Goal: Task Accomplishment & Management: Manage account settings

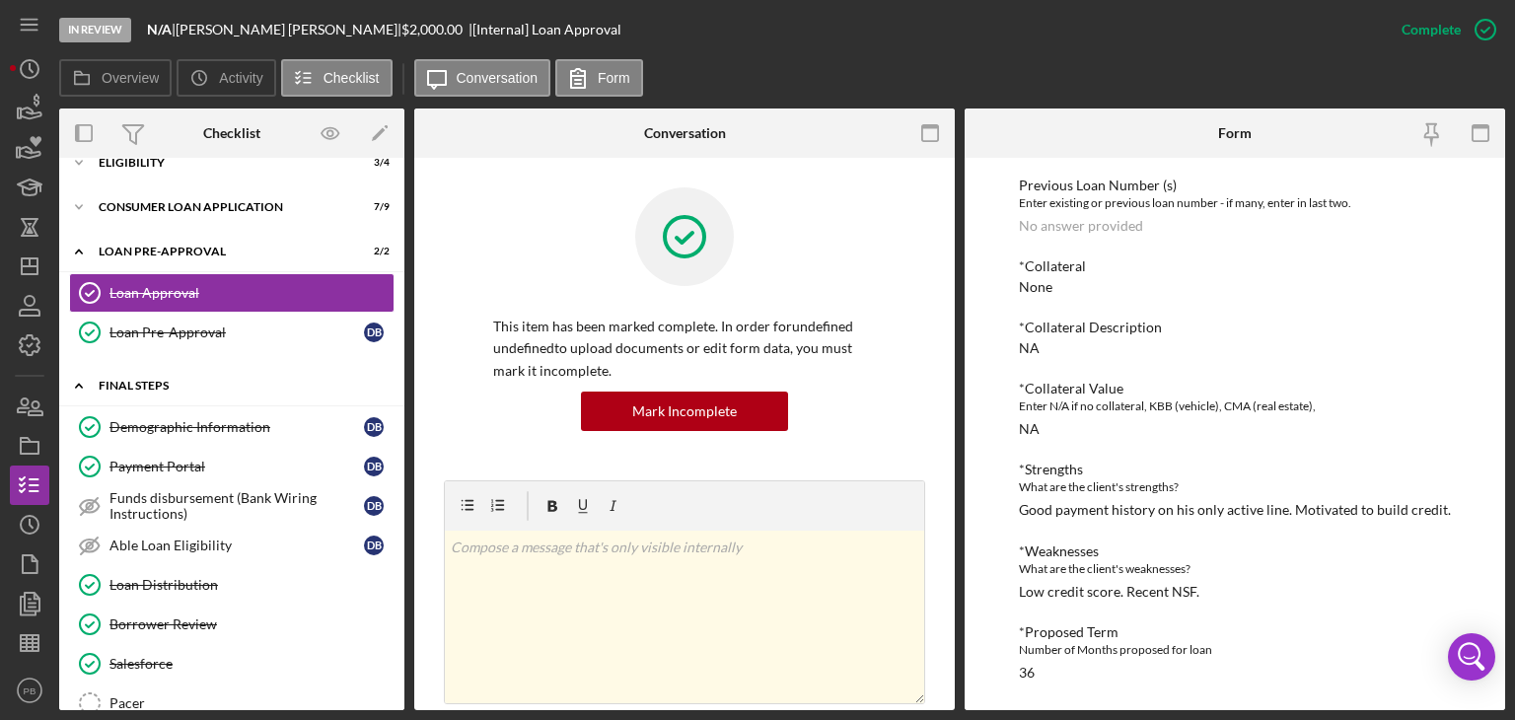
scroll to position [197, 0]
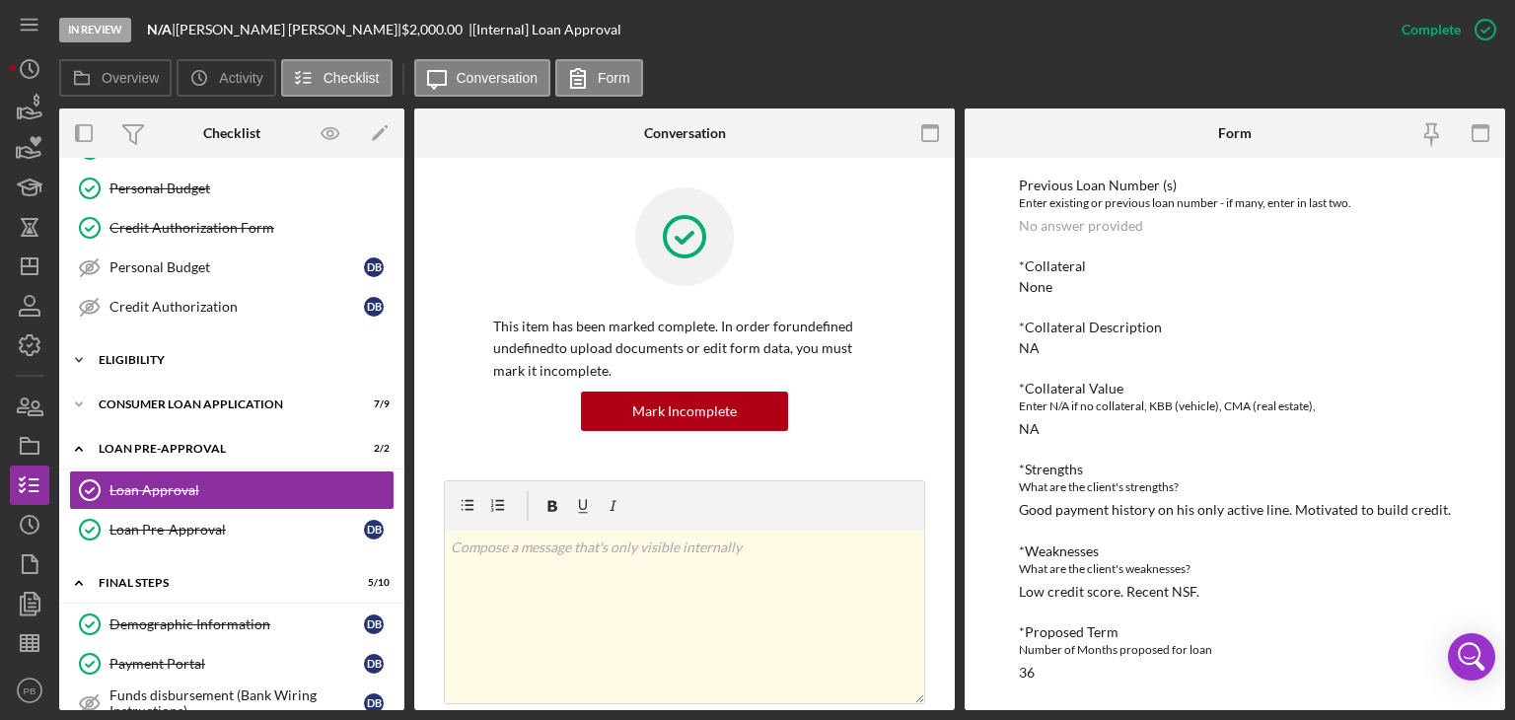
click at [130, 349] on div "Icon/Expander Eligibility 3 / 4" at bounding box center [231, 359] width 345 height 39
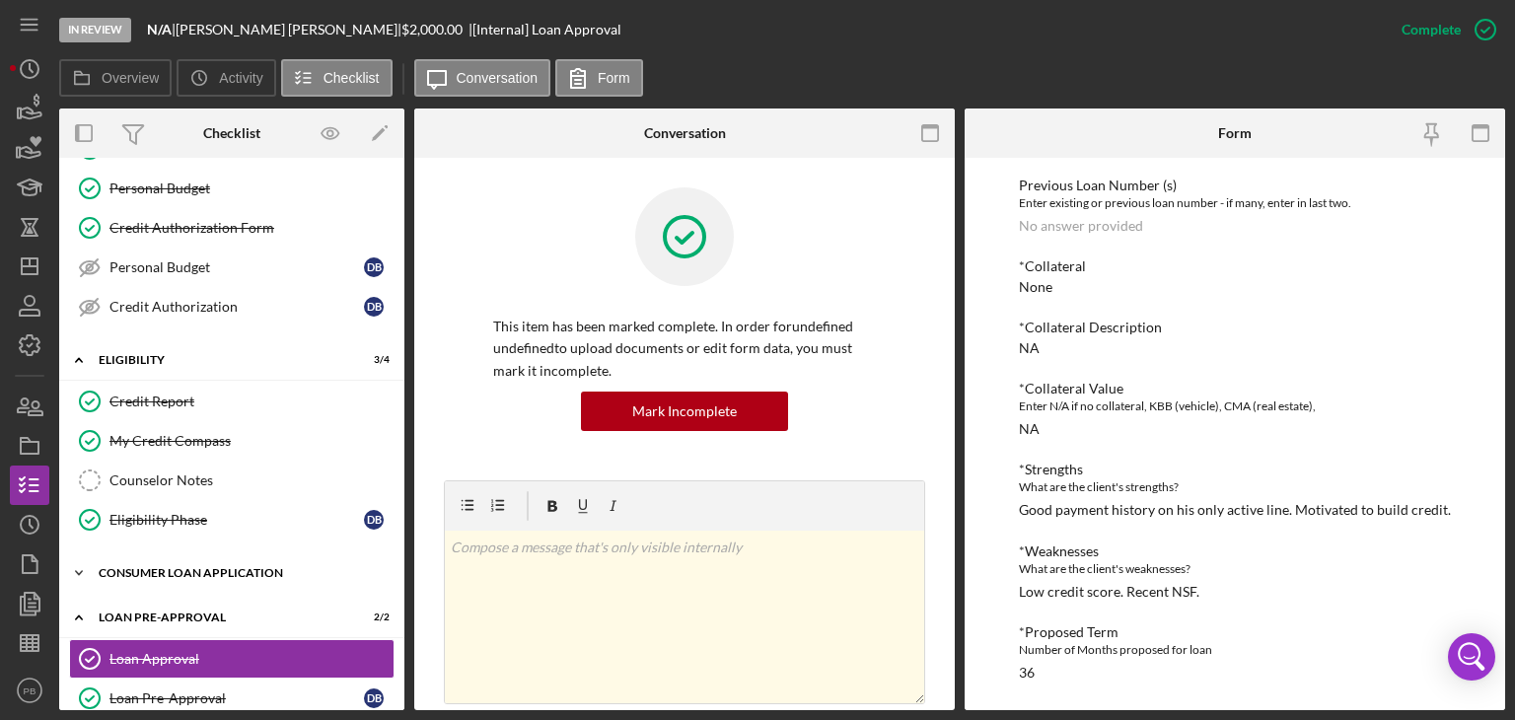
click at [172, 556] on div "Icon/Expander Consumer Loan Application 7 / 9" at bounding box center [231, 572] width 345 height 39
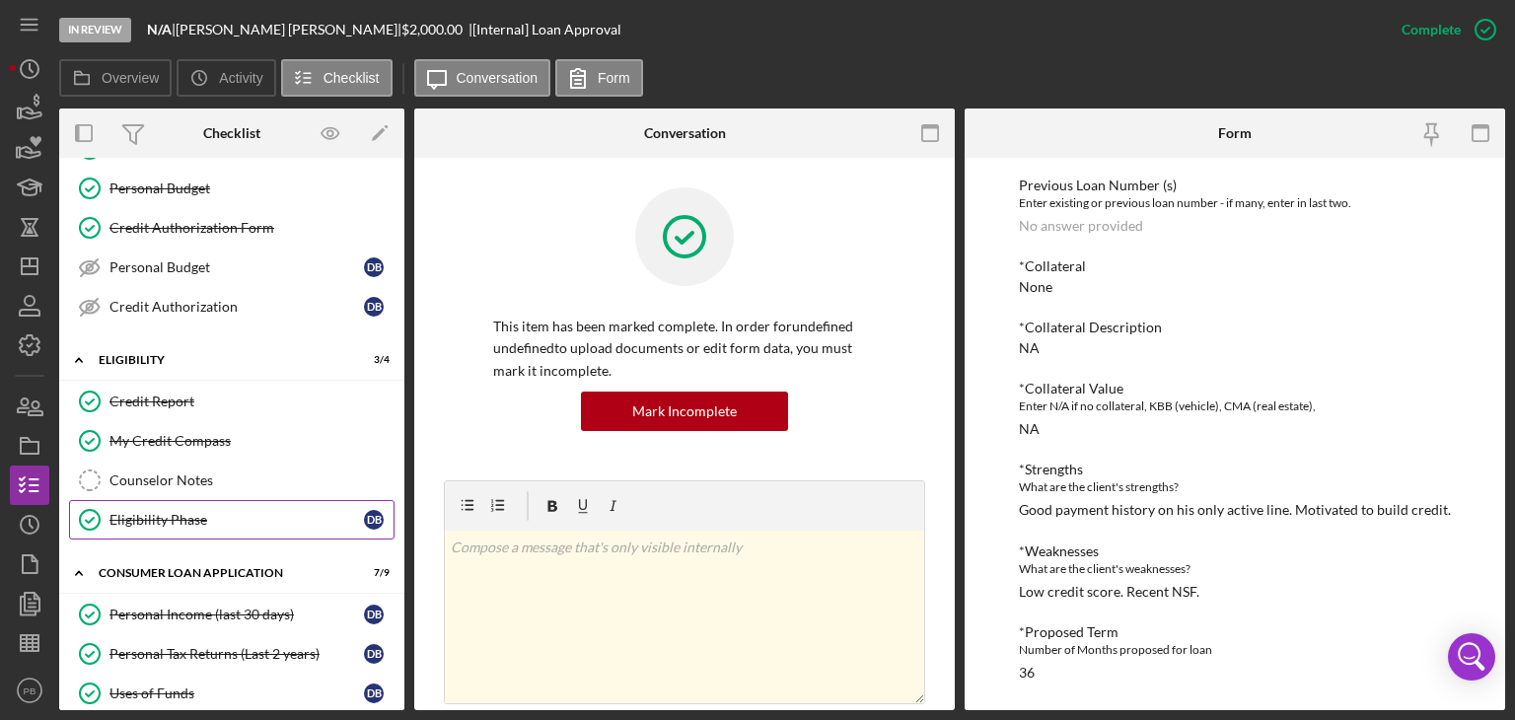
scroll to position [395, 0]
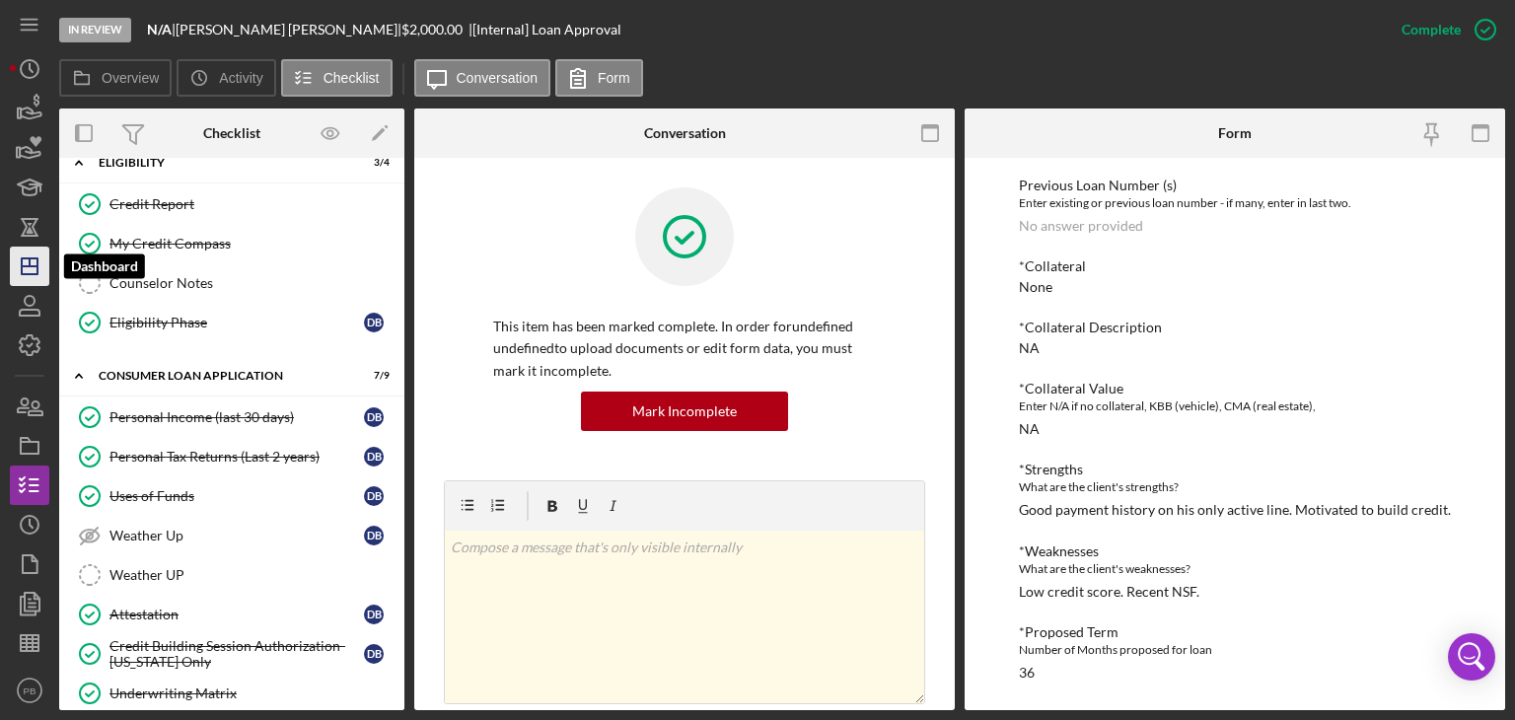
click at [40, 257] on icon "Icon/Dashboard" at bounding box center [29, 266] width 49 height 49
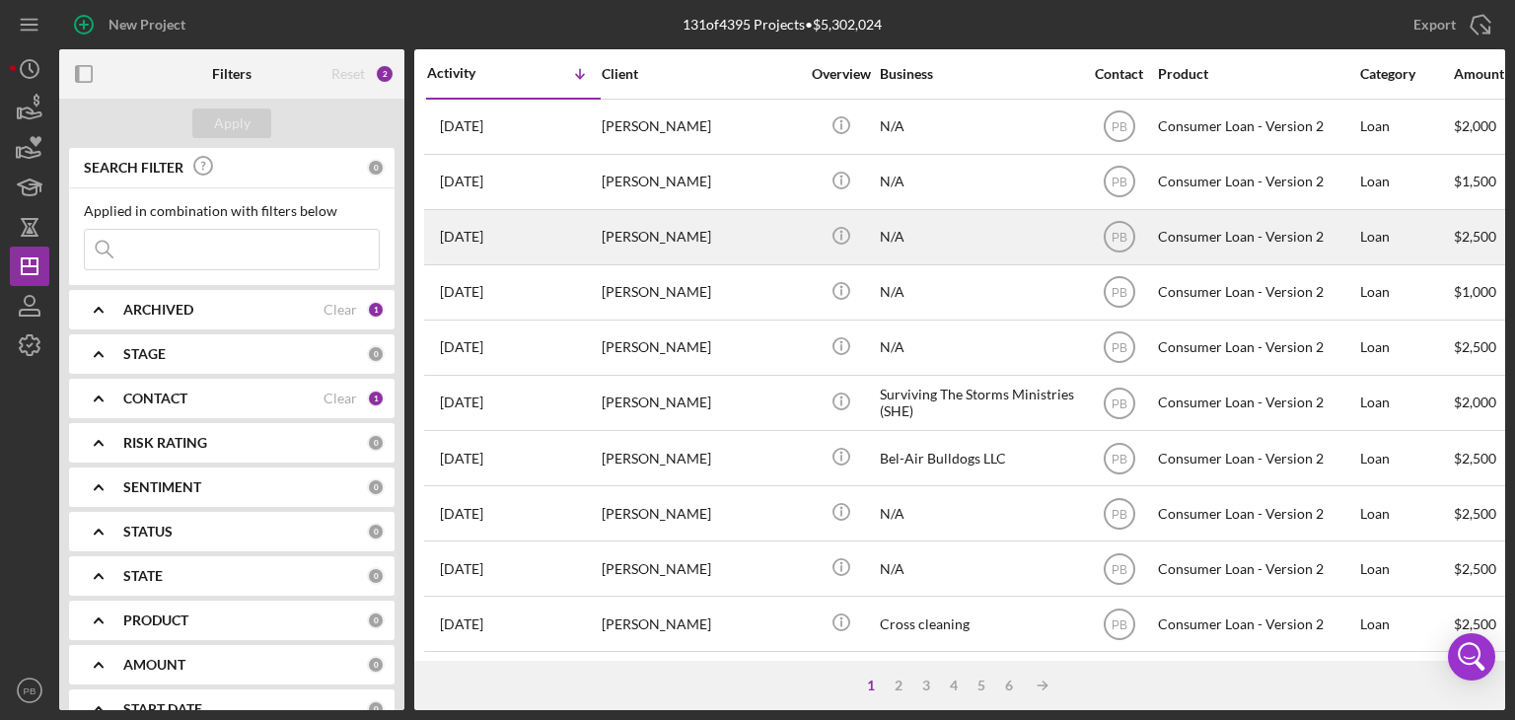
click at [654, 230] on div "[PERSON_NAME]" at bounding box center [700, 237] width 197 height 52
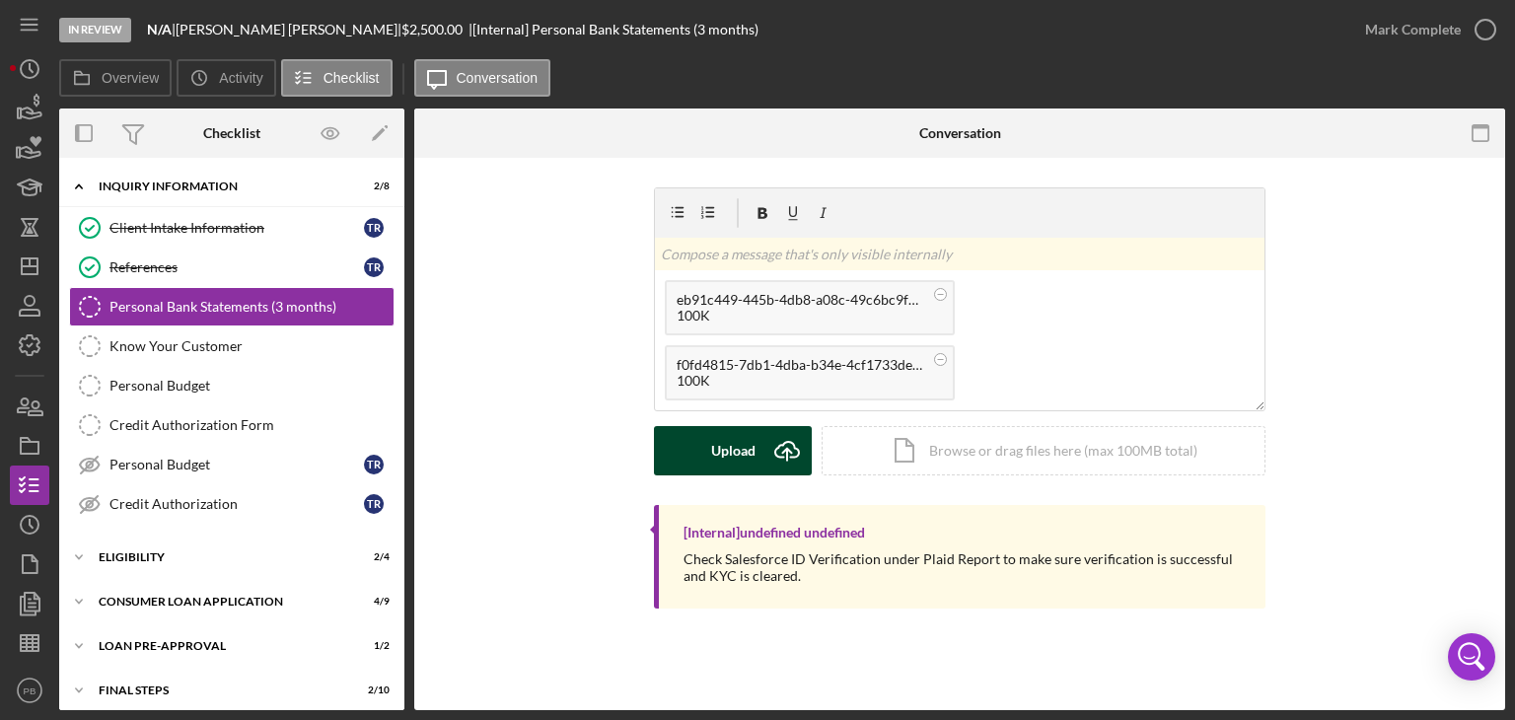
click at [730, 452] on div "Upload" at bounding box center [733, 450] width 44 height 49
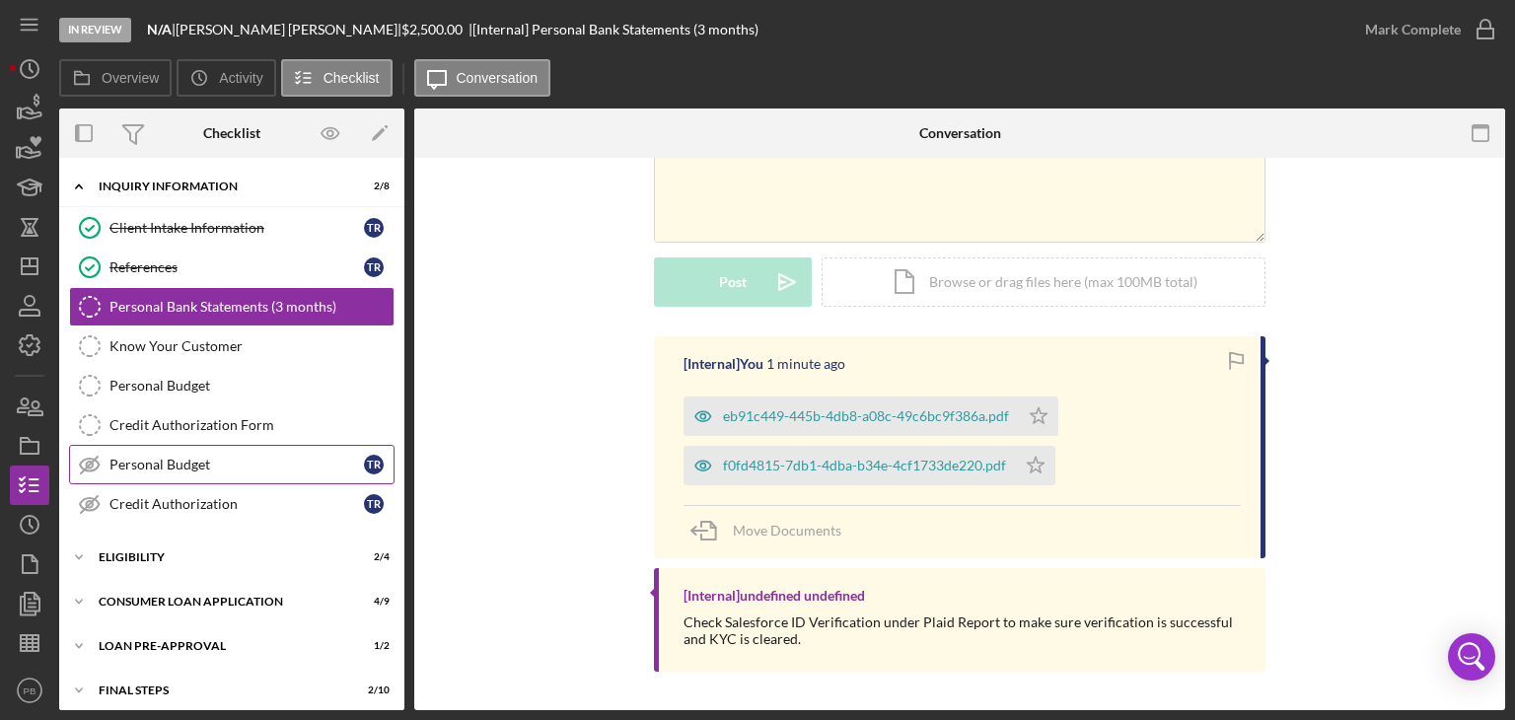
scroll to position [51, 0]
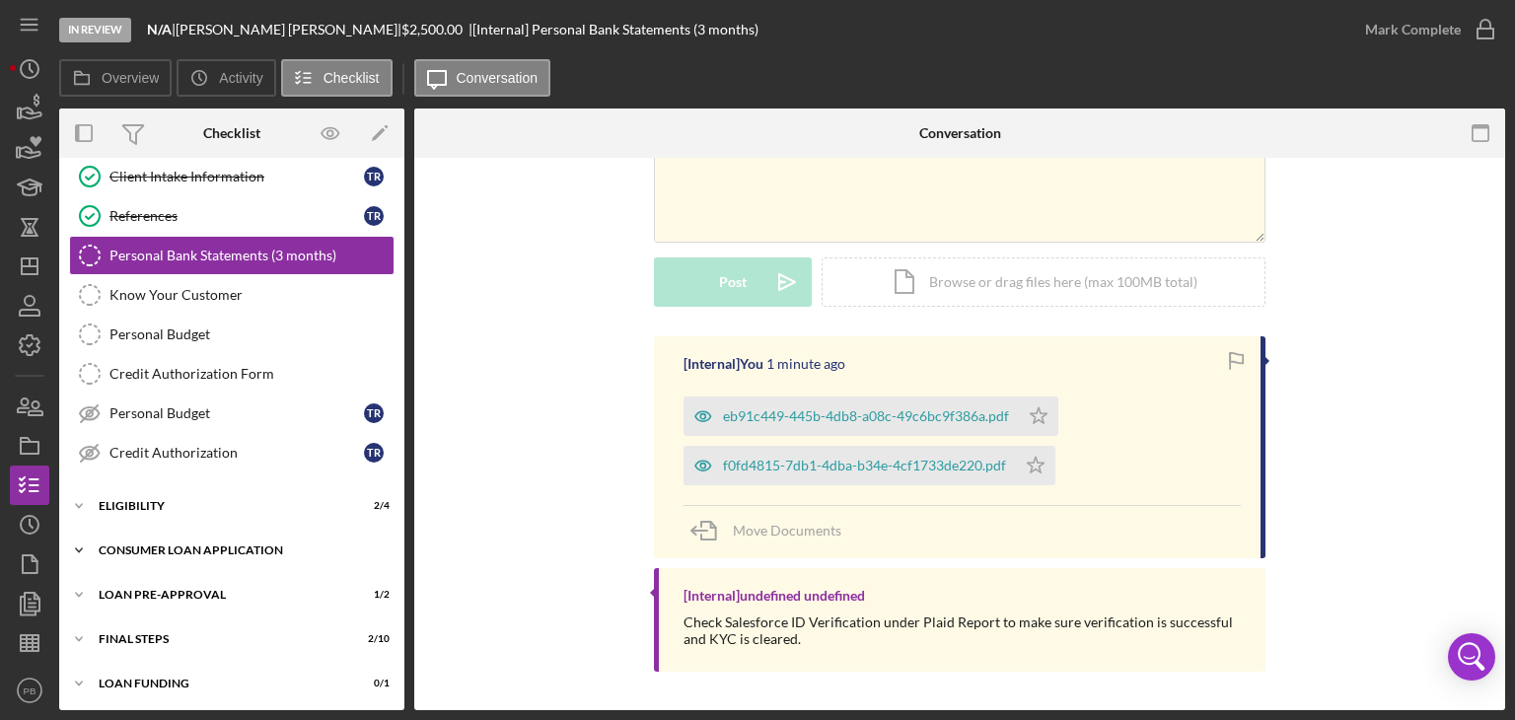
click at [182, 559] on div "Icon/Expander Consumer Loan Application 4 / 9" at bounding box center [231, 550] width 345 height 39
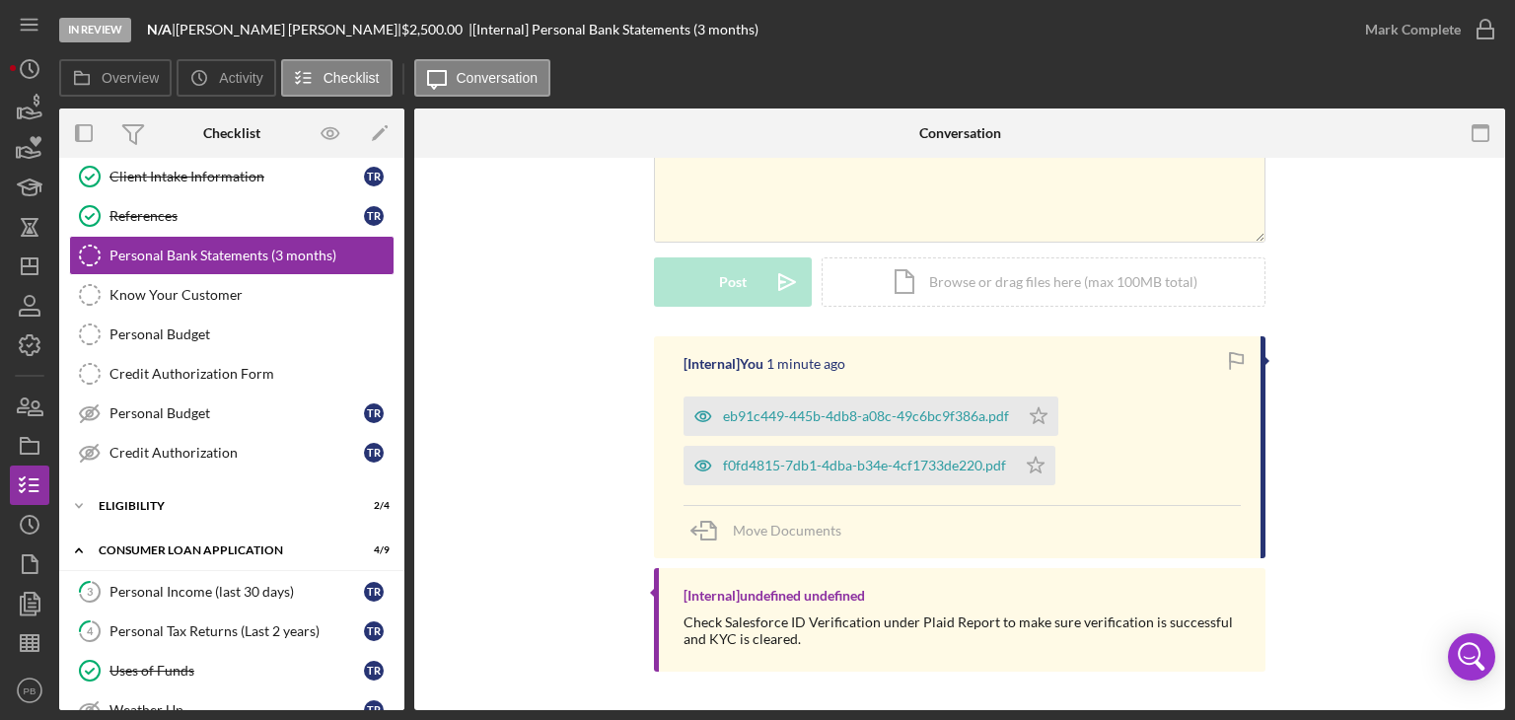
scroll to position [414, 0]
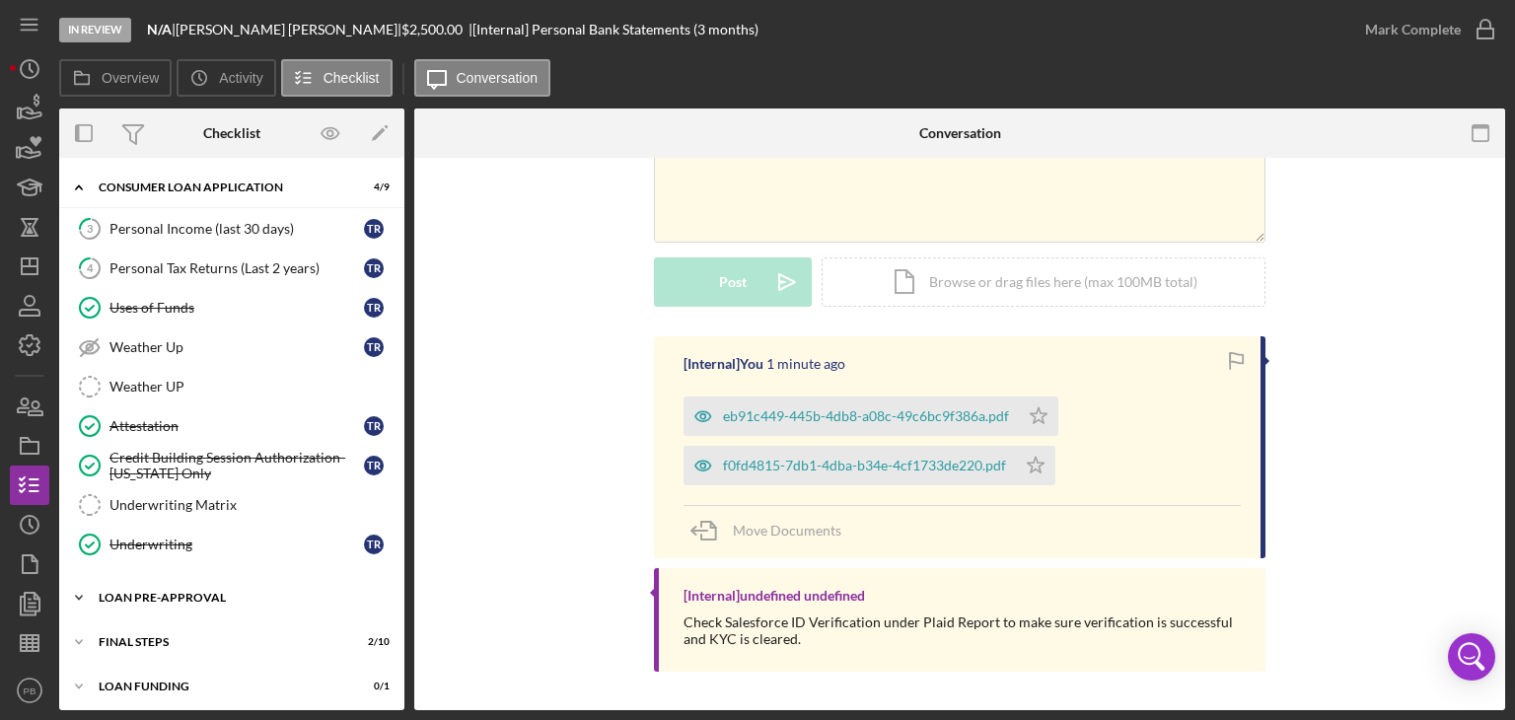
click at [147, 604] on div "Icon/Expander Loan Pre-Approval 1 / 2" at bounding box center [231, 597] width 345 height 39
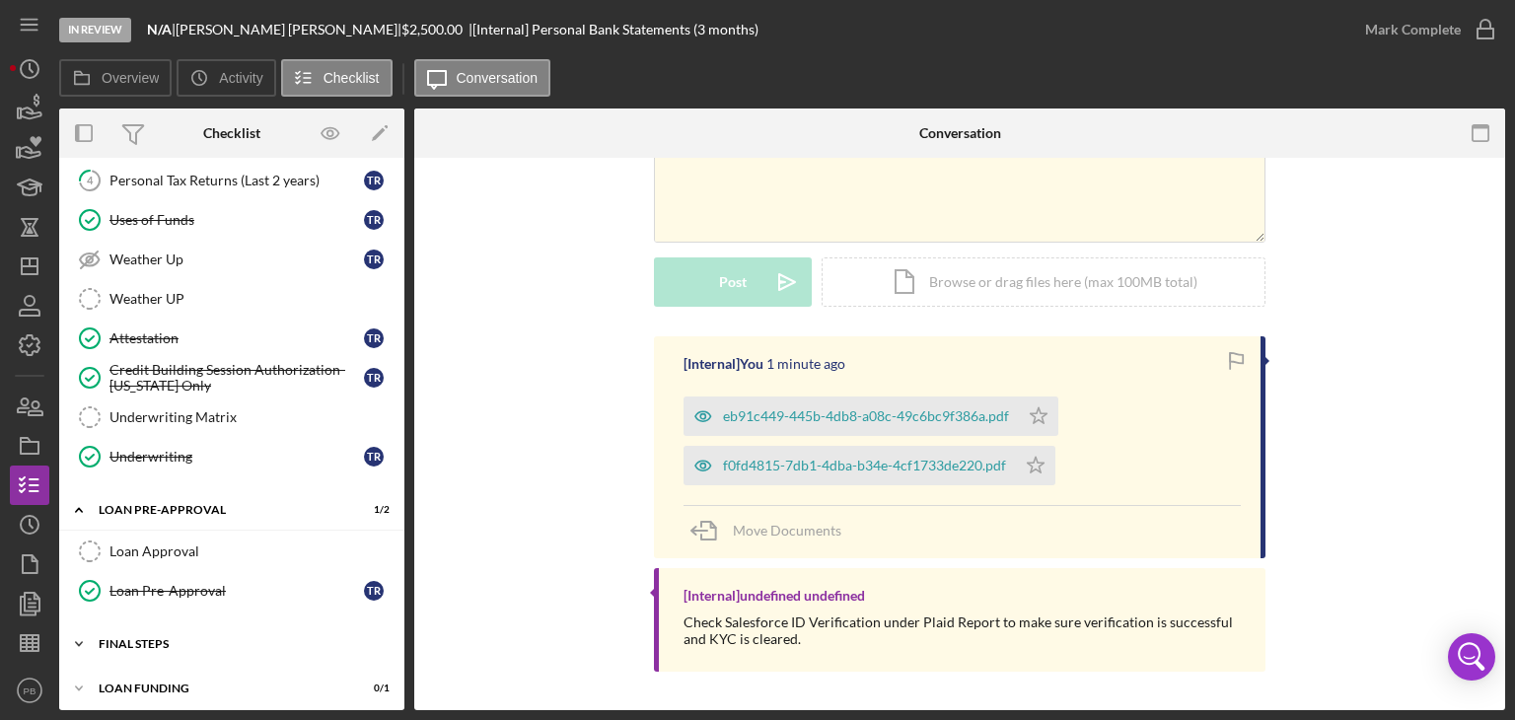
click at [158, 650] on div "Icon/Expander FINAL STEPS 2 / 10" at bounding box center [231, 643] width 345 height 39
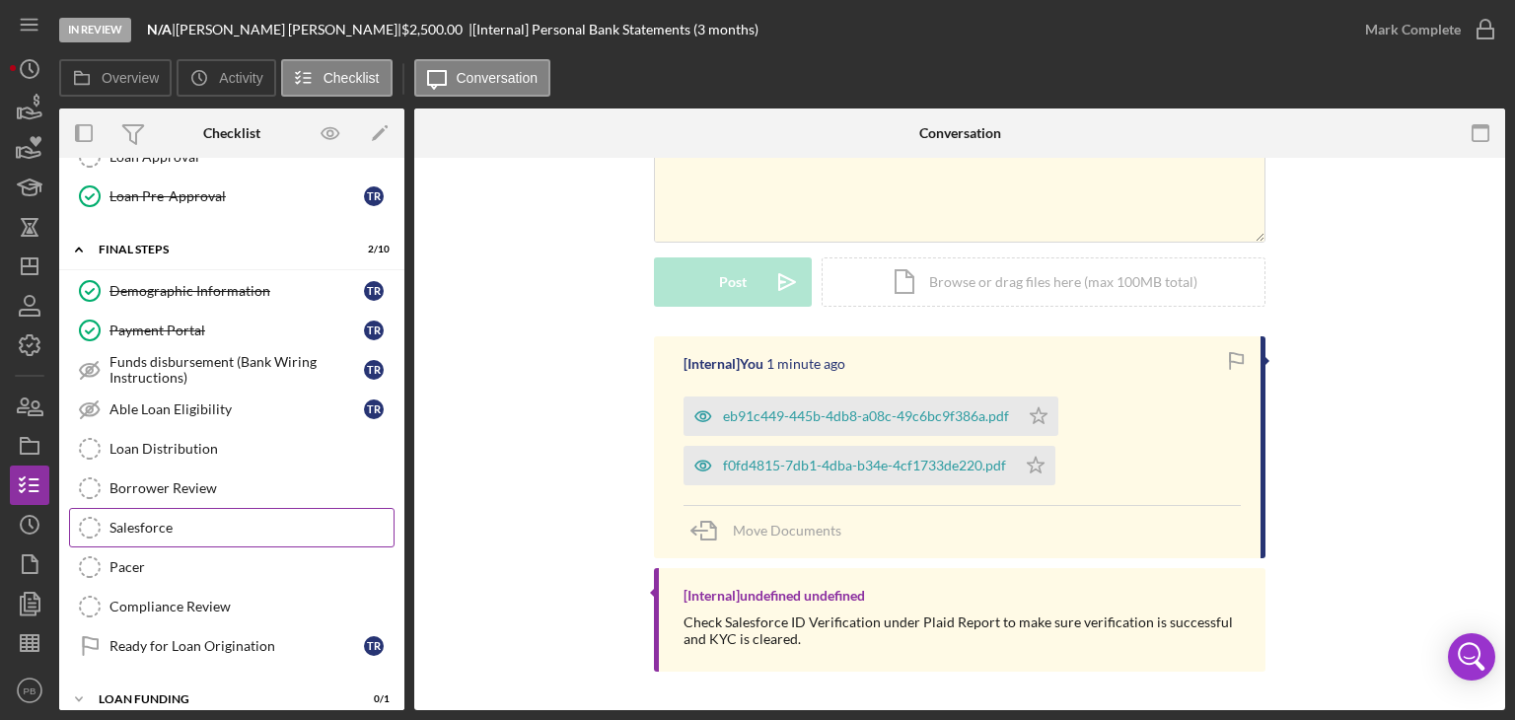
scroll to position [904, 0]
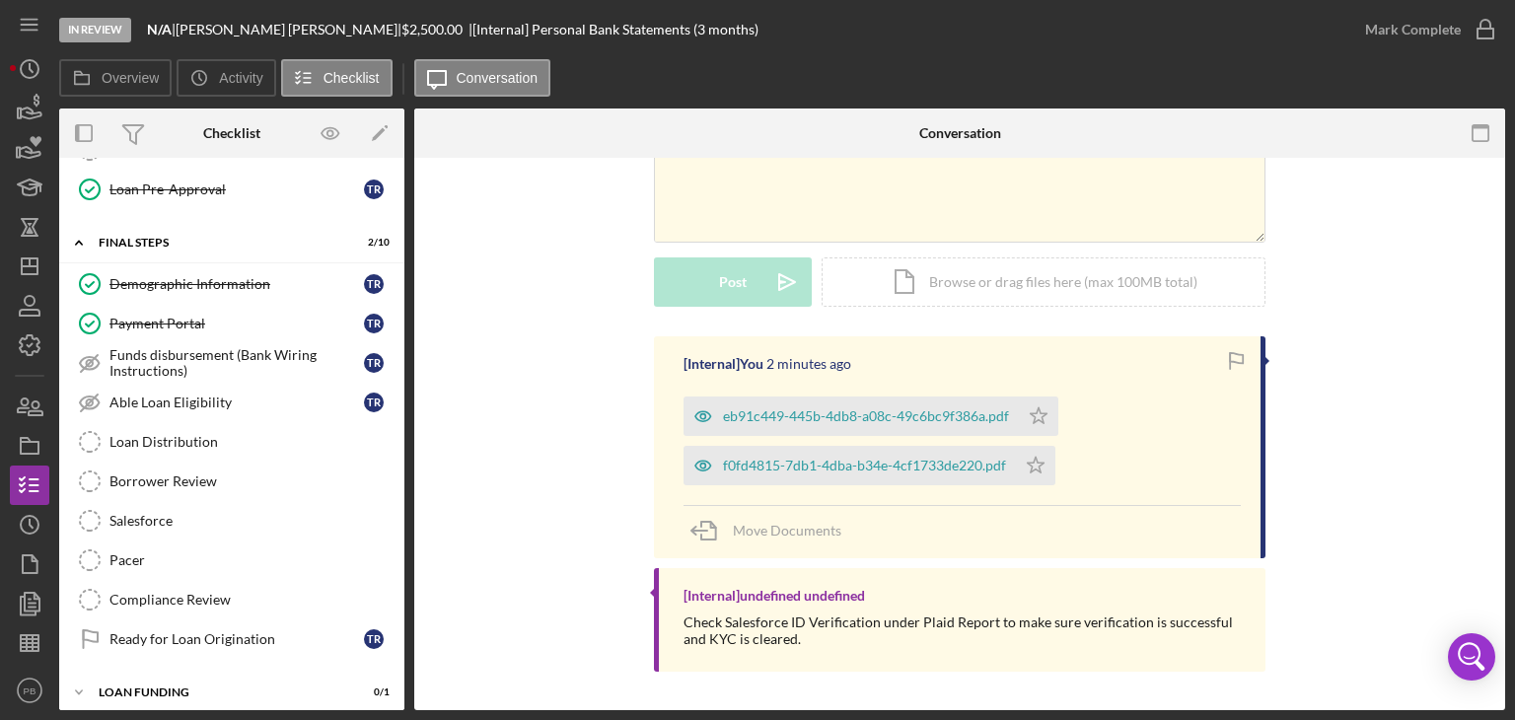
drag, startPoint x: 544, startPoint y: 416, endPoint x: 576, endPoint y: 397, distance: 38.1
click at [564, 403] on div "[Internal] You 2 minutes ago eb91c449-445b-4db8-a08c-49c6bc9f386a.pdf Icon/Star…" at bounding box center [960, 508] width 1032 height 345
drag, startPoint x: 671, startPoint y: 364, endPoint x: 967, endPoint y: 364, distance: 295.9
click at [977, 364] on div "[Internal] You 2 minutes ago eb91c449-445b-4db8-a08c-49c6bc9f386a.pdf Icon/Star…" at bounding box center [960, 447] width 612 height 222
click at [514, 376] on div "[Internal] You 2 minutes ago eb91c449-445b-4db8-a08c-49c6bc9f386a.pdf Icon/Star…" at bounding box center [960, 508] width 1032 height 345
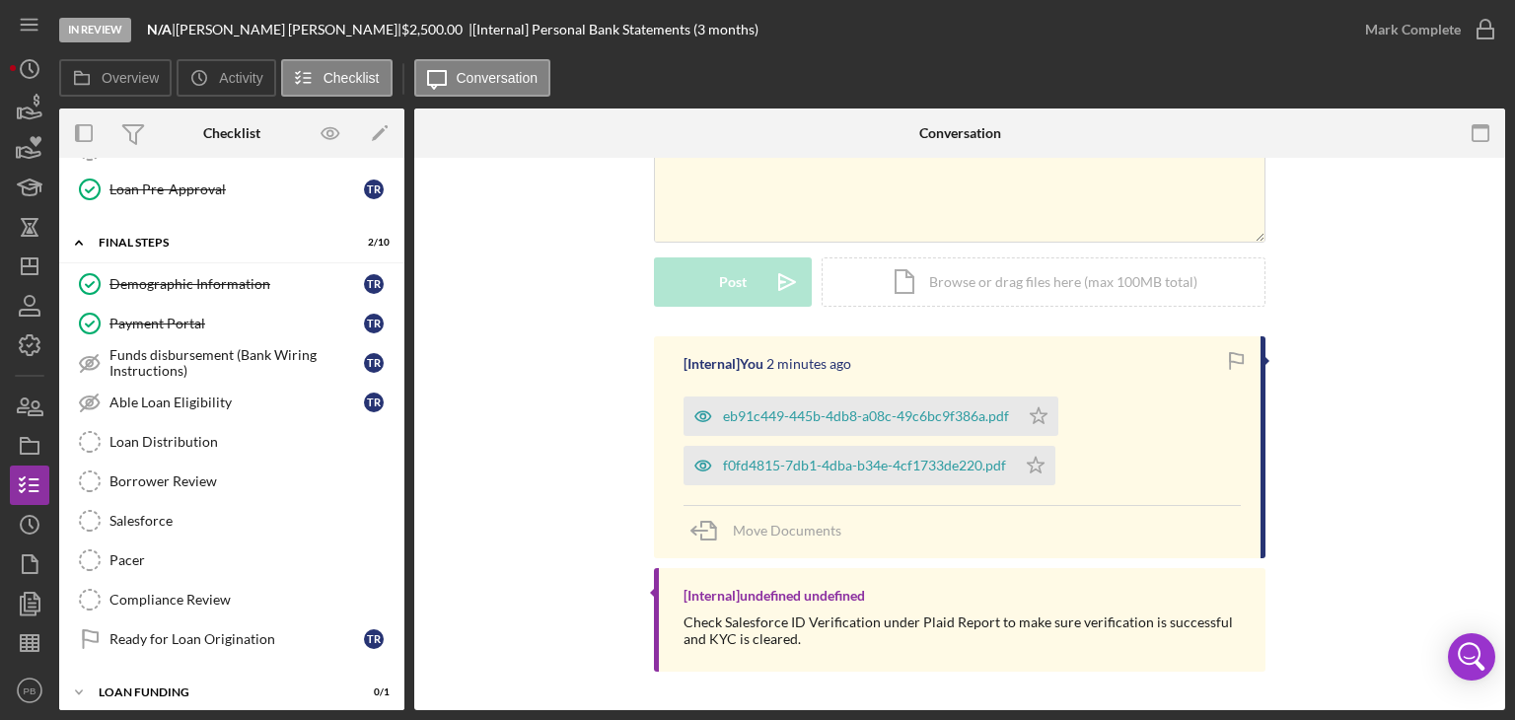
click at [584, 392] on div "[Internal] You 2 minutes ago eb91c449-445b-4db8-a08c-49c6bc9f386a.pdf Icon/Star…" at bounding box center [960, 508] width 1032 height 345
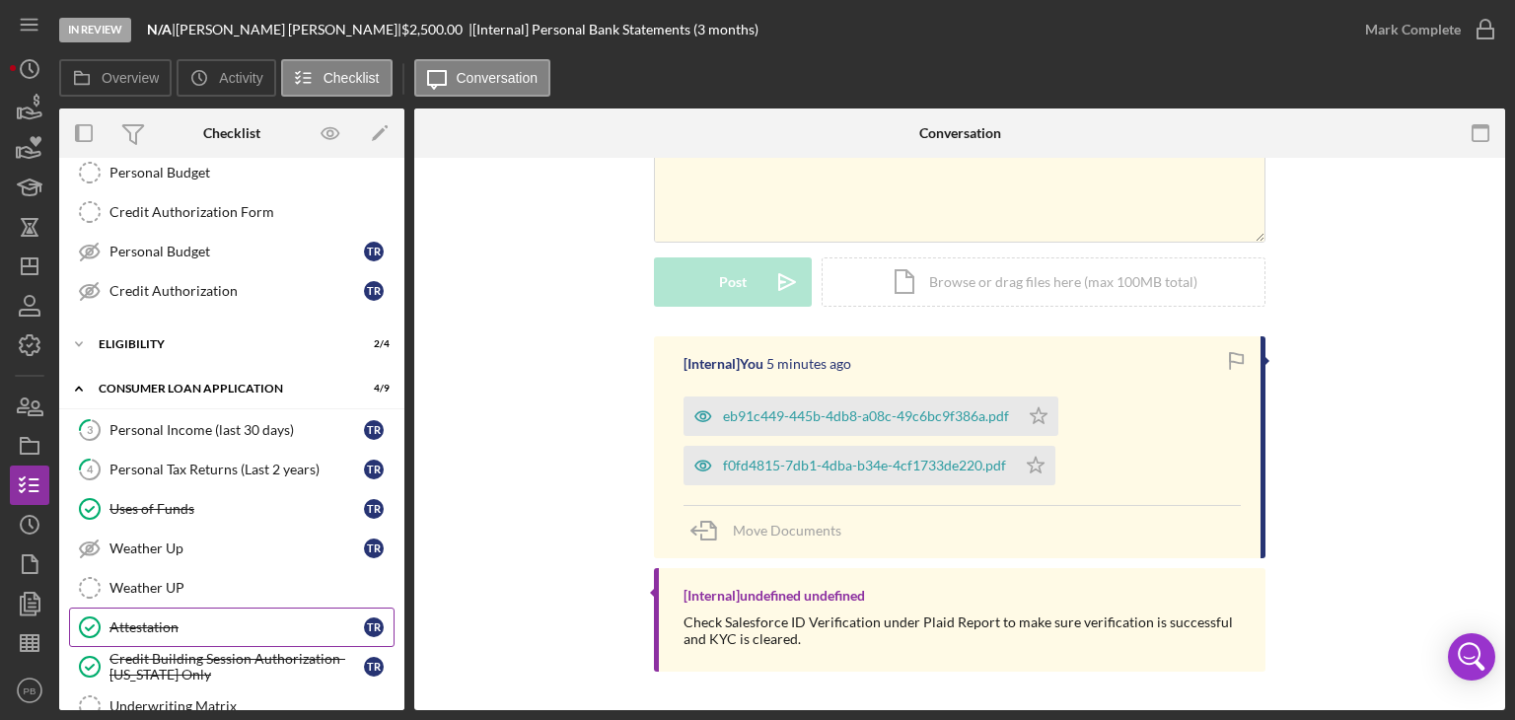
scroll to position [114, 0]
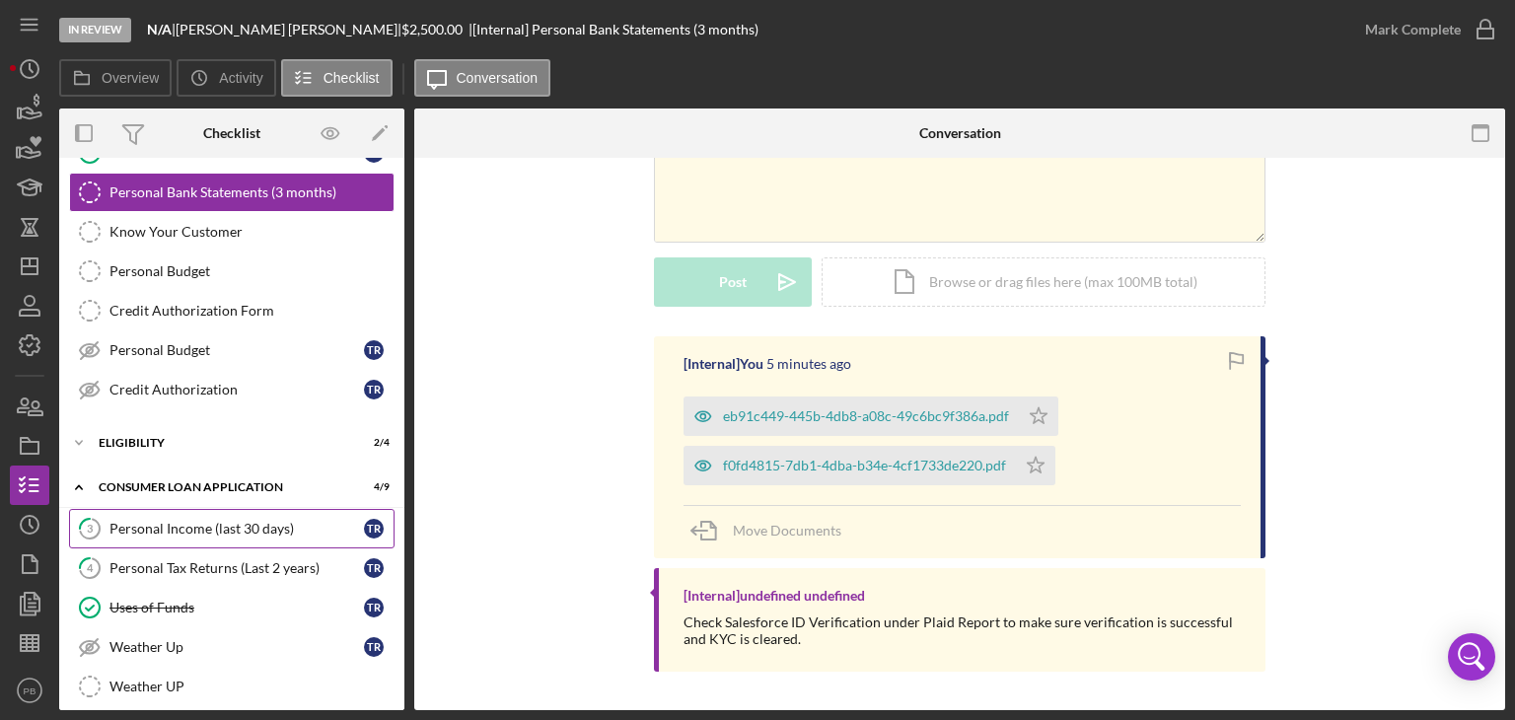
click at [174, 526] on div "Personal Income (last 30 days)" at bounding box center [236, 529] width 255 height 16
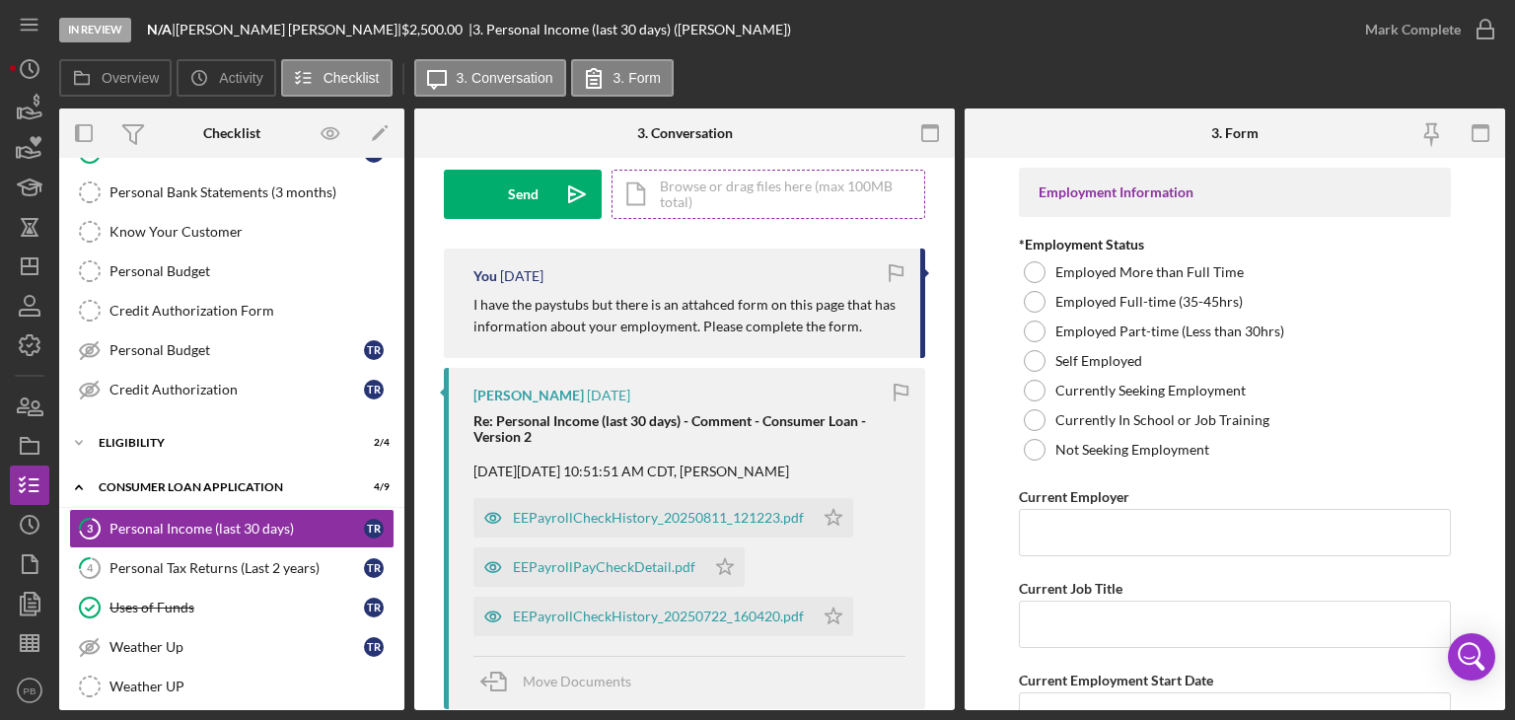
scroll to position [395, 0]
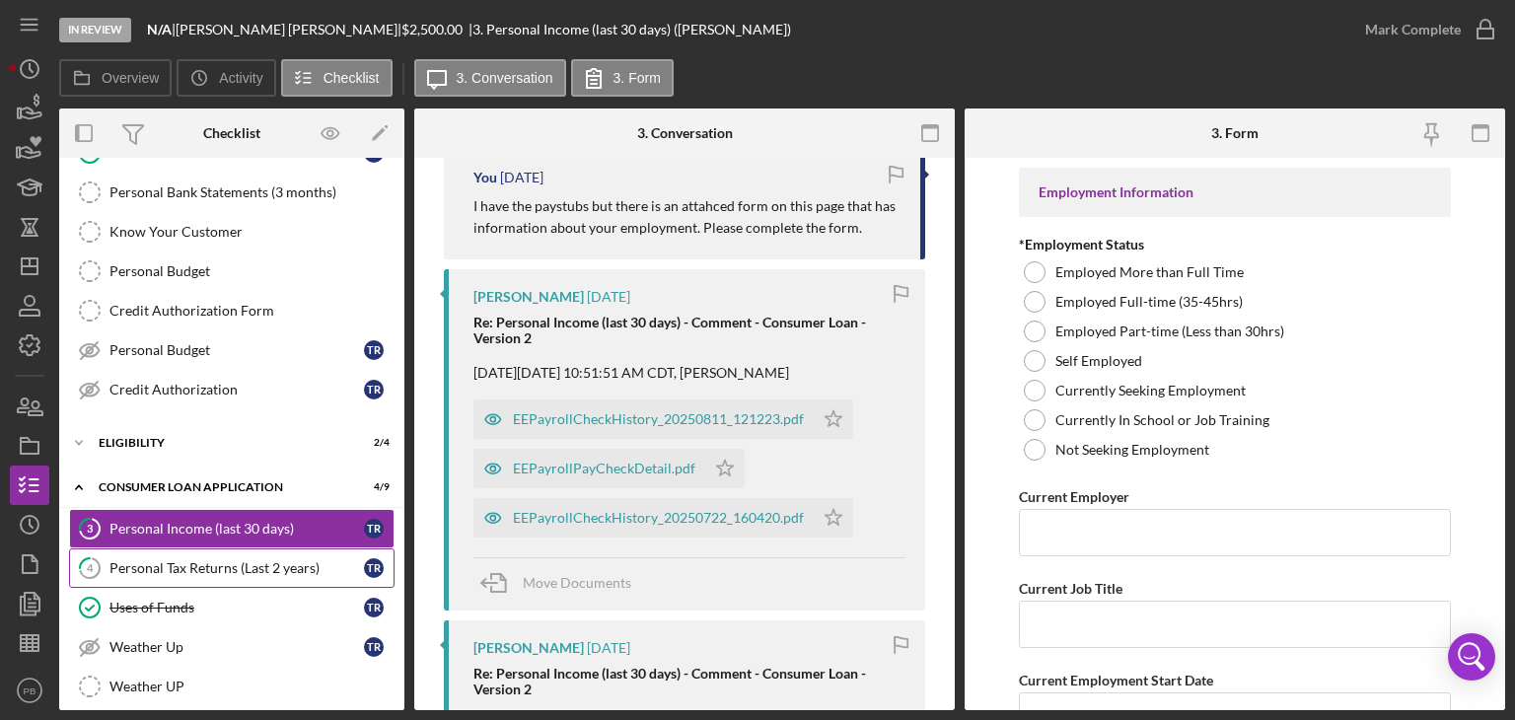
click at [184, 560] on div "Personal Tax Returns (Last 2 years)" at bounding box center [236, 568] width 255 height 16
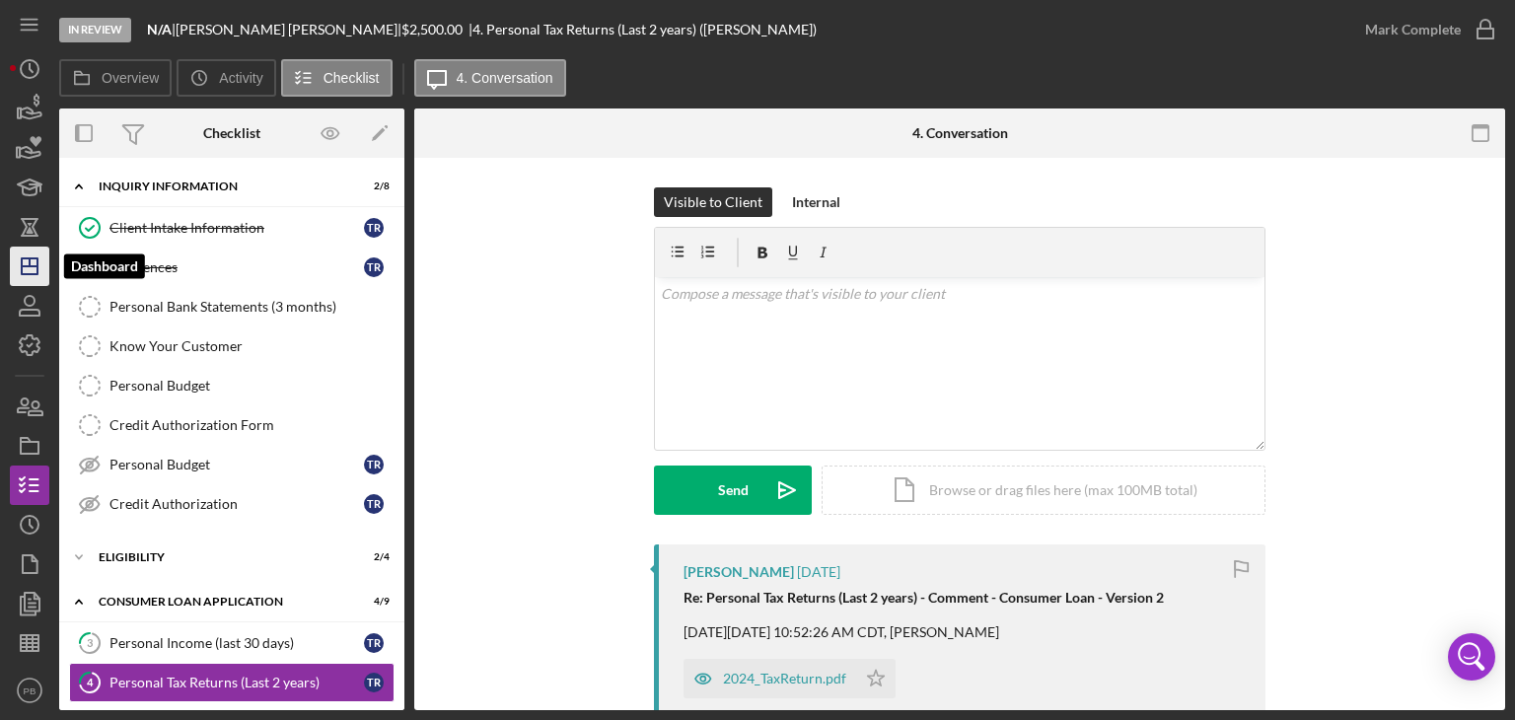
click at [33, 281] on icon "Icon/Dashboard" at bounding box center [29, 266] width 49 height 49
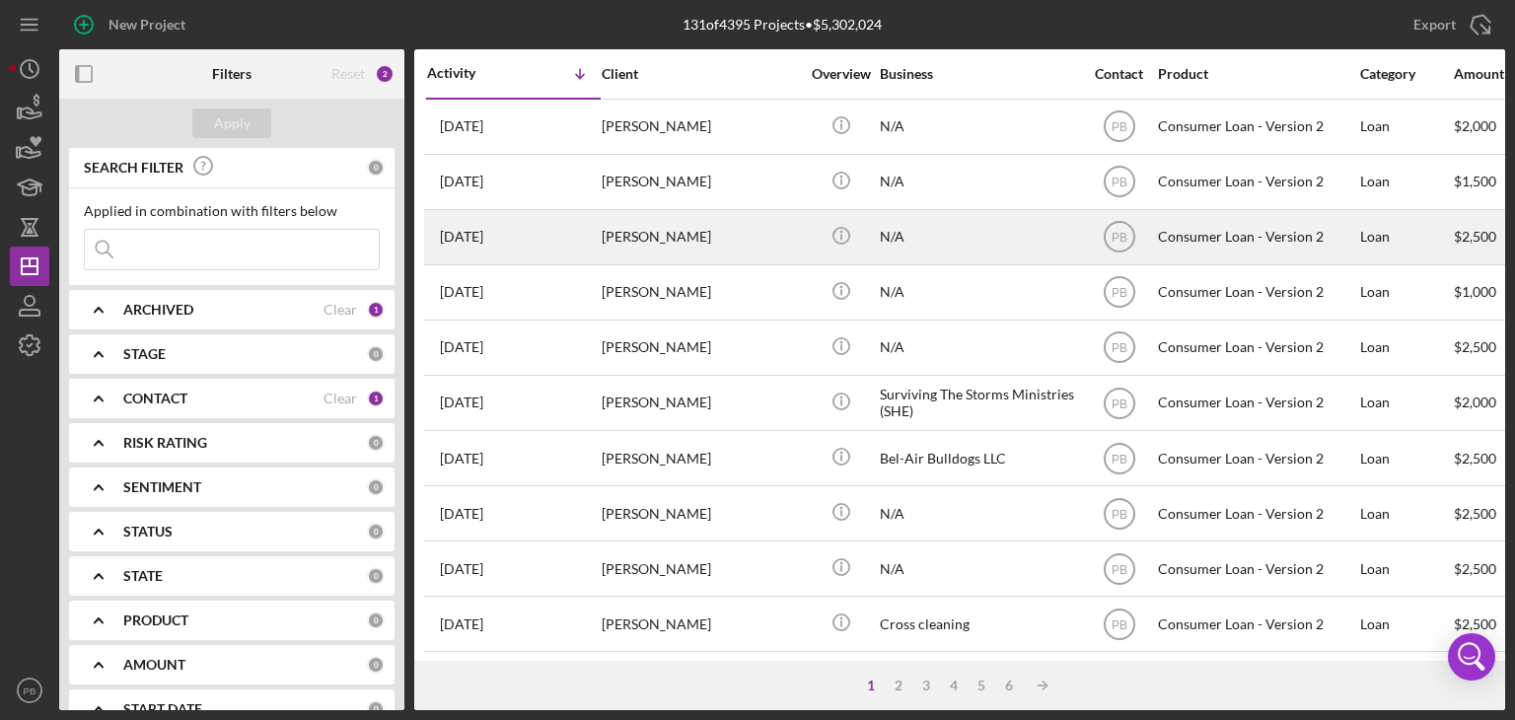
click at [668, 231] on div "[PERSON_NAME]" at bounding box center [700, 237] width 197 height 52
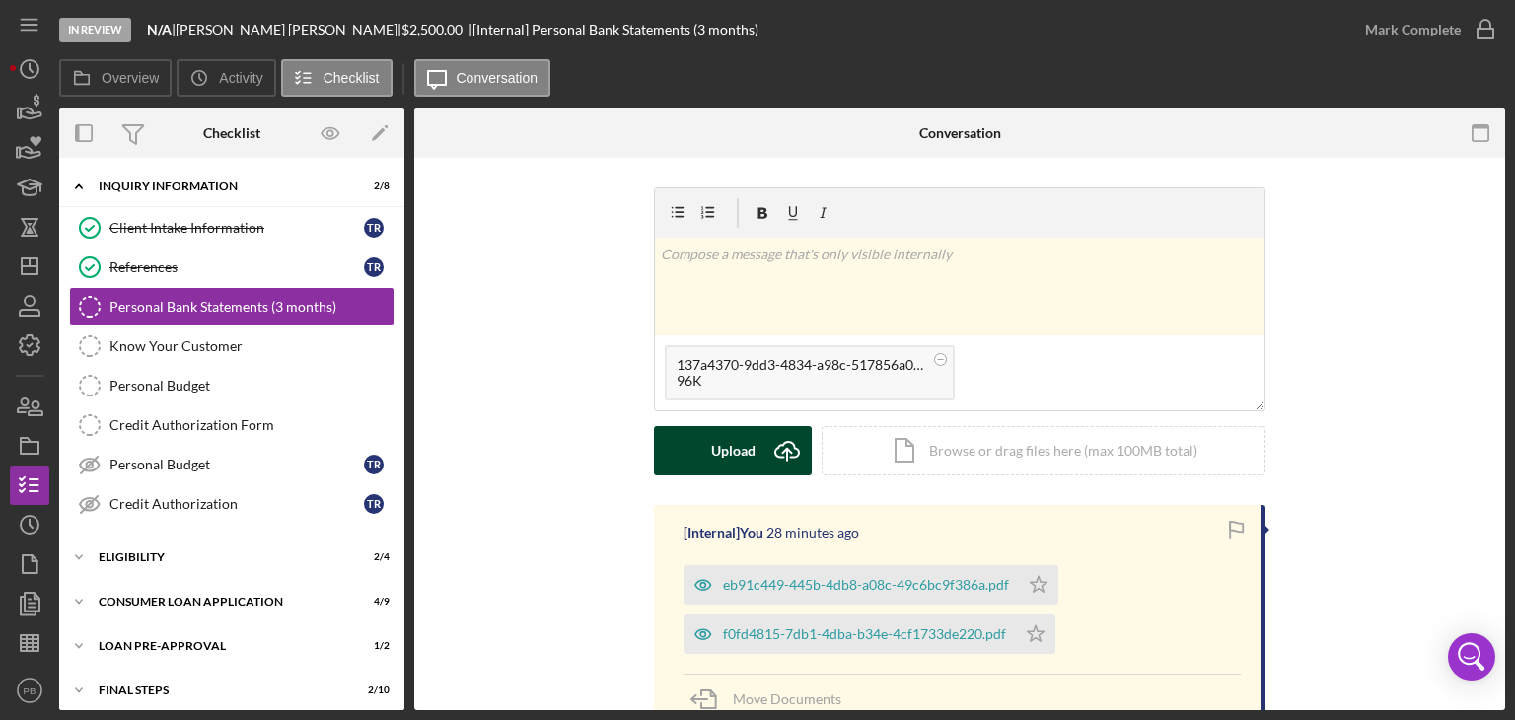
click at [754, 447] on button "Upload Icon/Upload" at bounding box center [733, 450] width 158 height 49
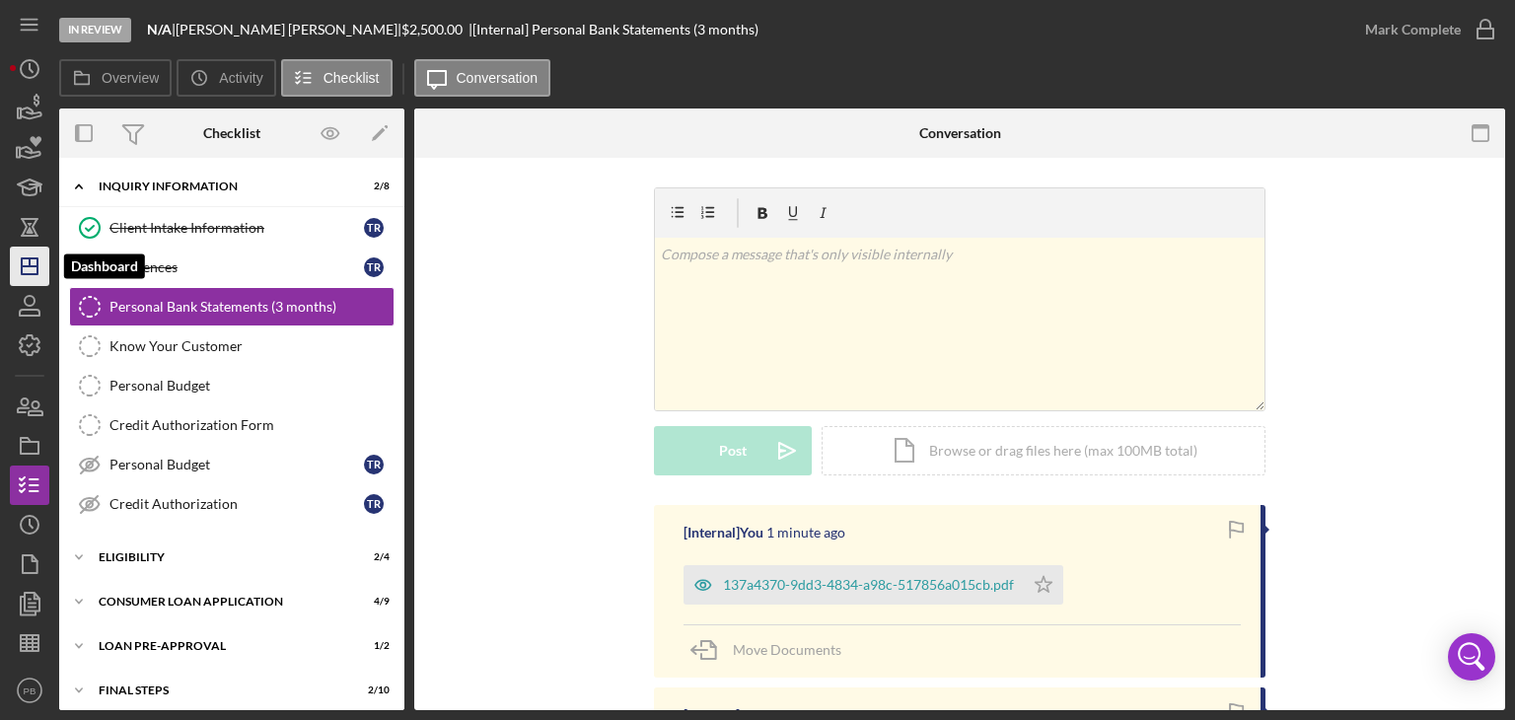
click at [29, 256] on icon "Icon/Dashboard" at bounding box center [29, 266] width 49 height 49
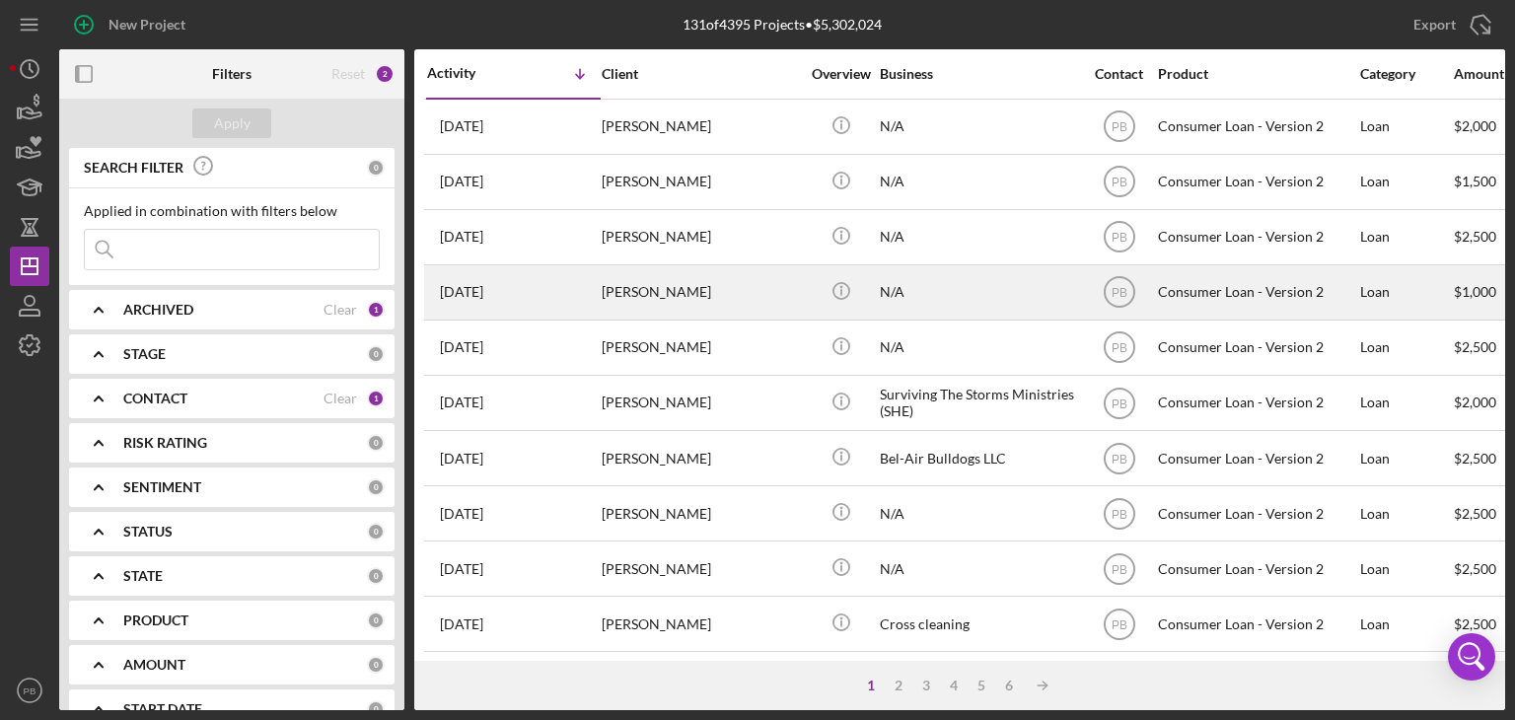
click at [636, 300] on div "[PERSON_NAME]" at bounding box center [700, 292] width 197 height 52
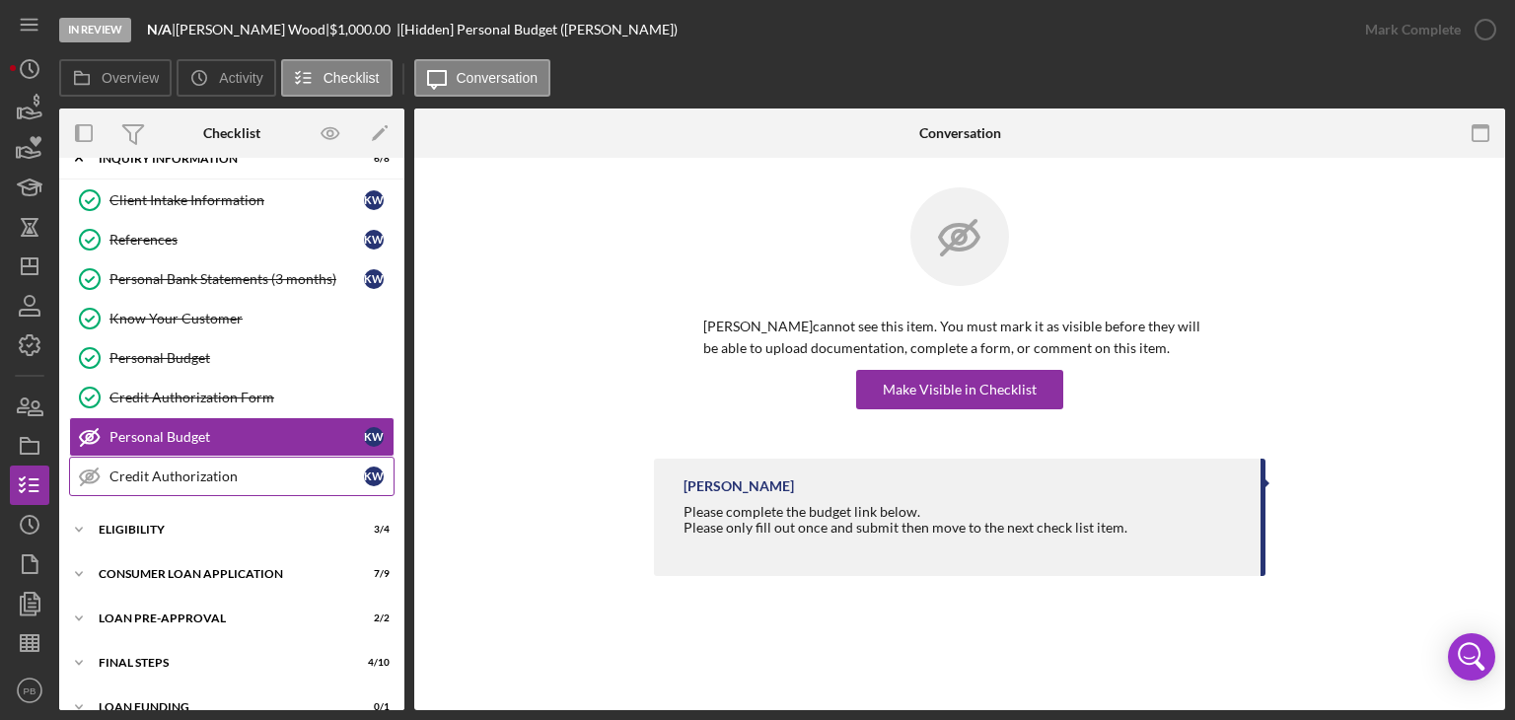
scroll to position [51, 0]
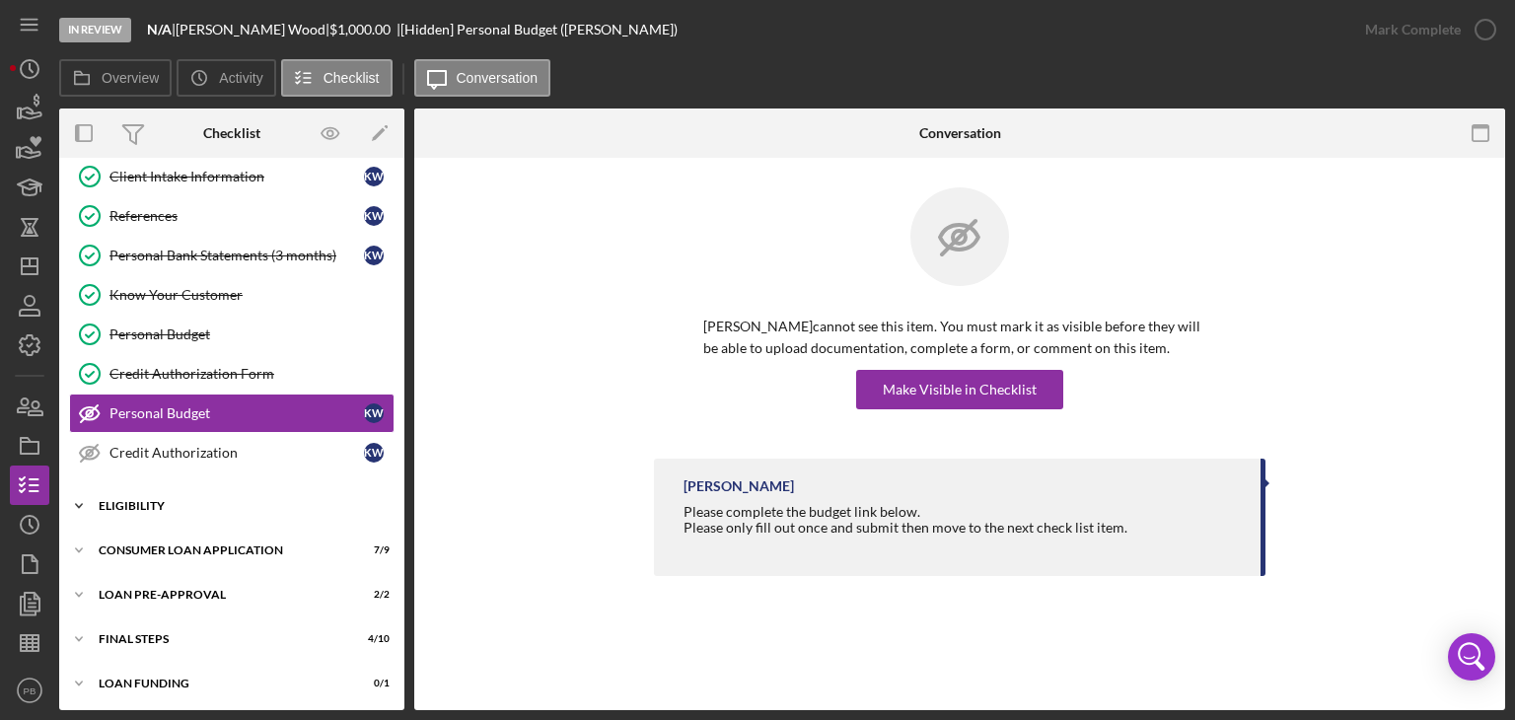
click at [133, 504] on div "Eligibility" at bounding box center [239, 506] width 281 height 12
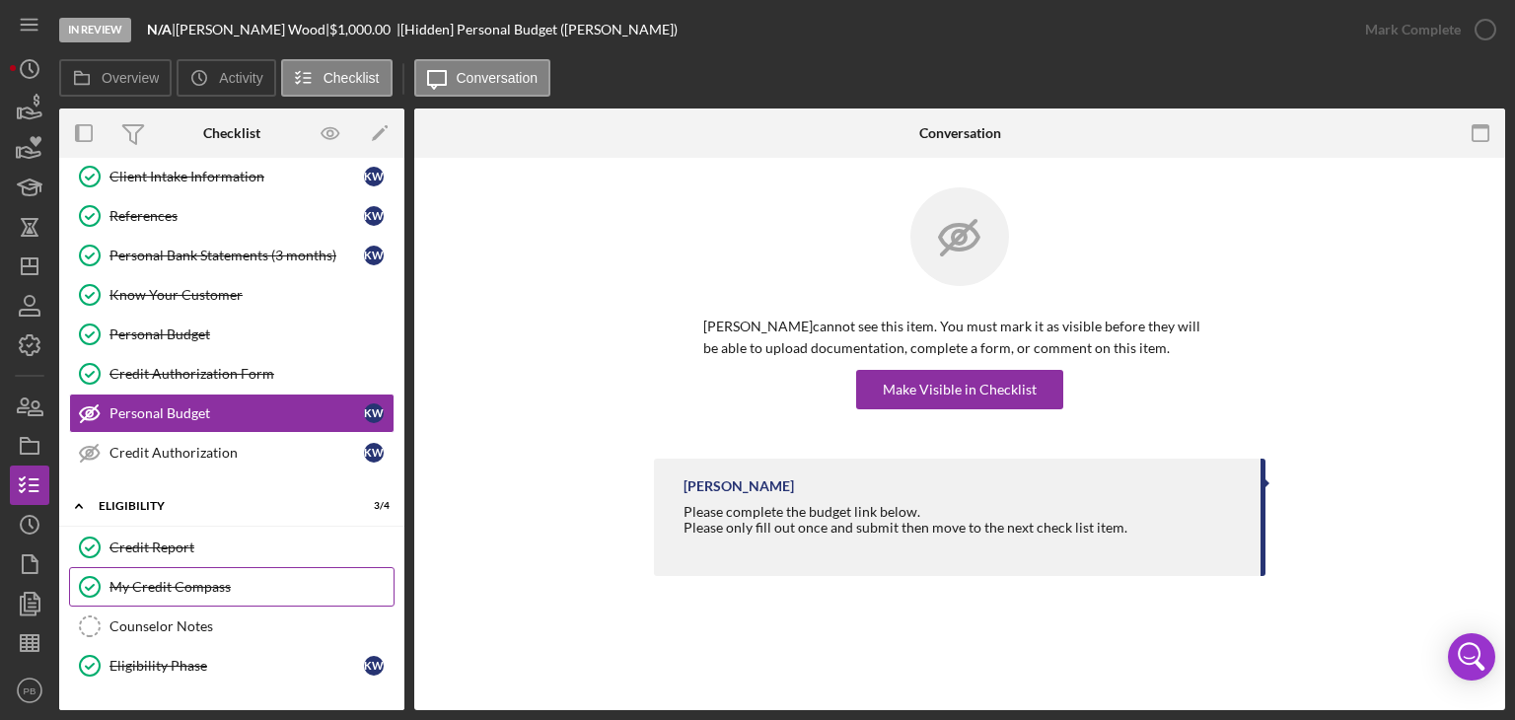
scroll to position [218, 0]
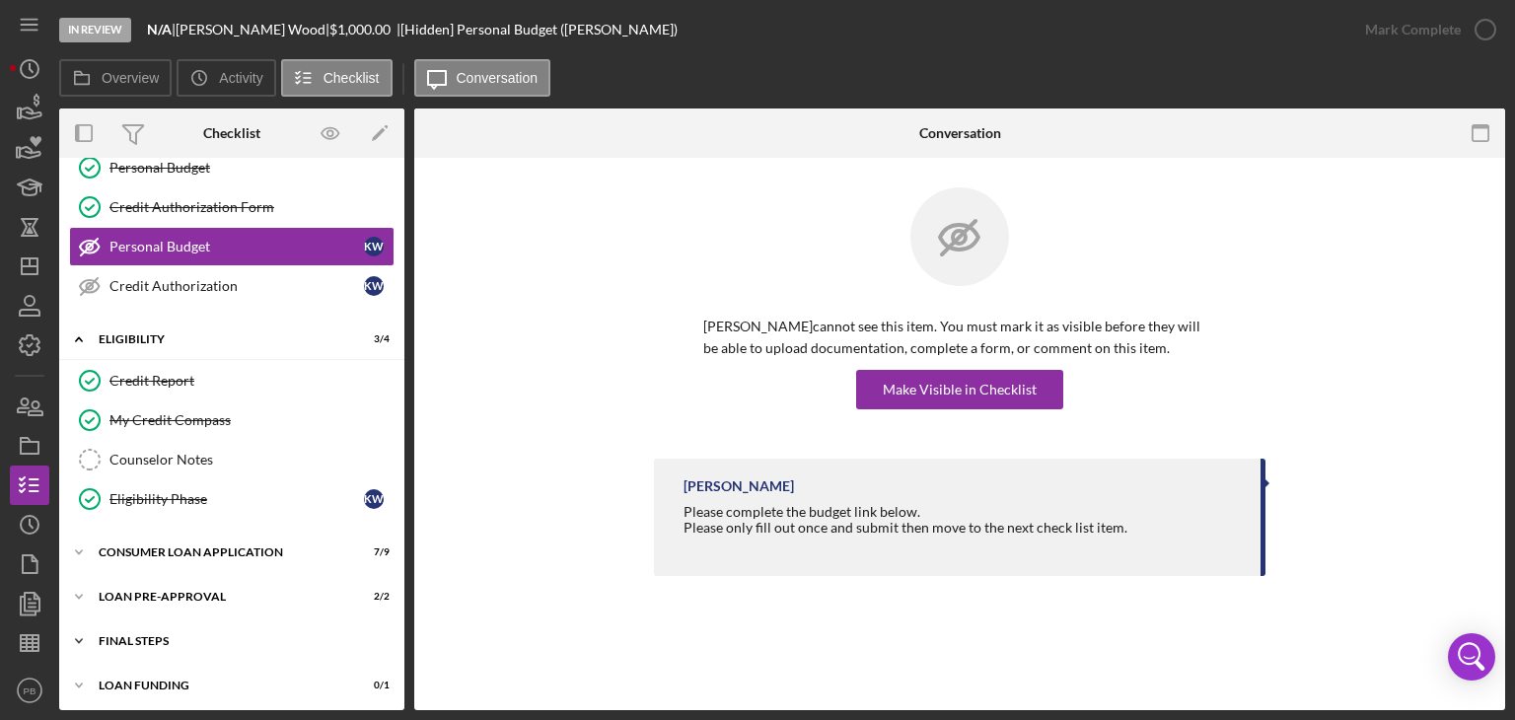
click at [153, 626] on div "Icon/Expander FINAL STEPS 4 / 10" at bounding box center [231, 640] width 345 height 39
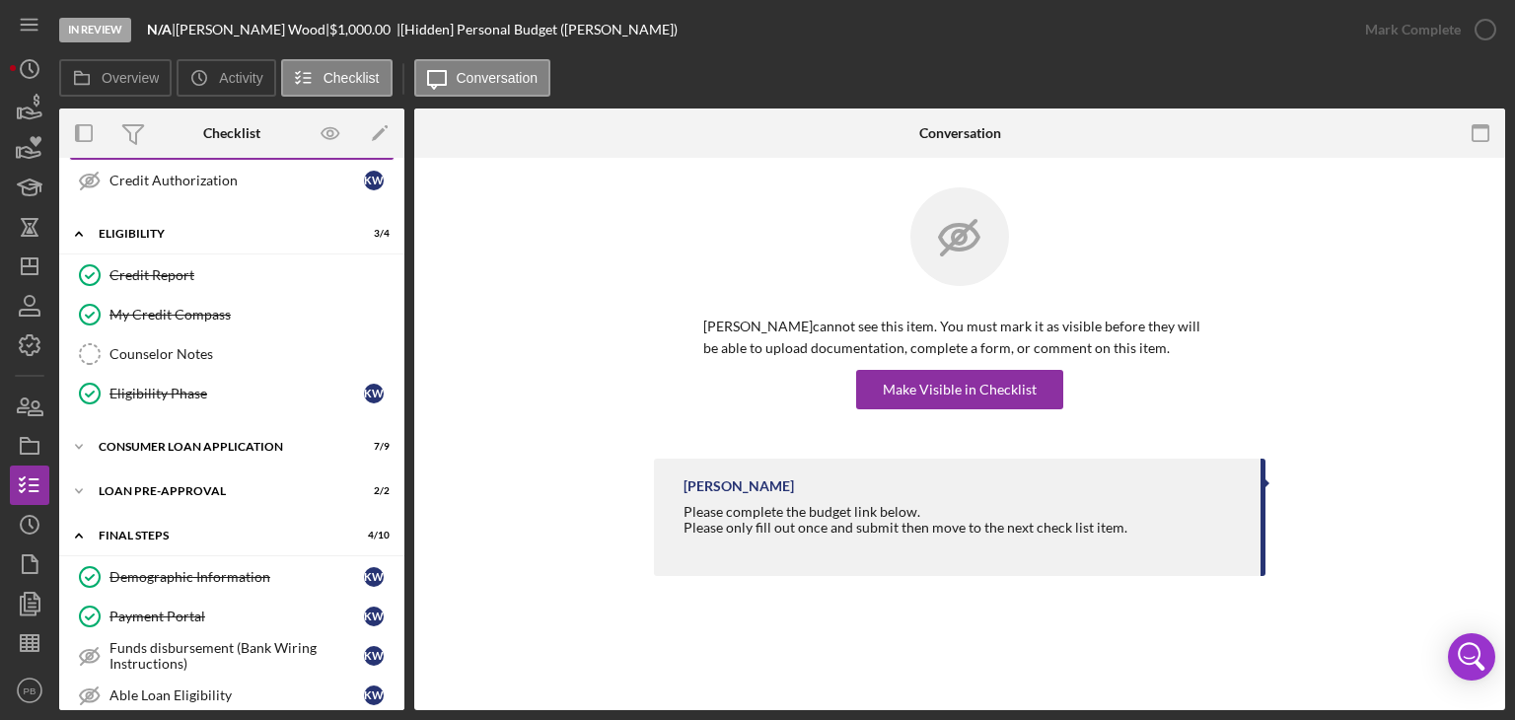
scroll to position [620, 0]
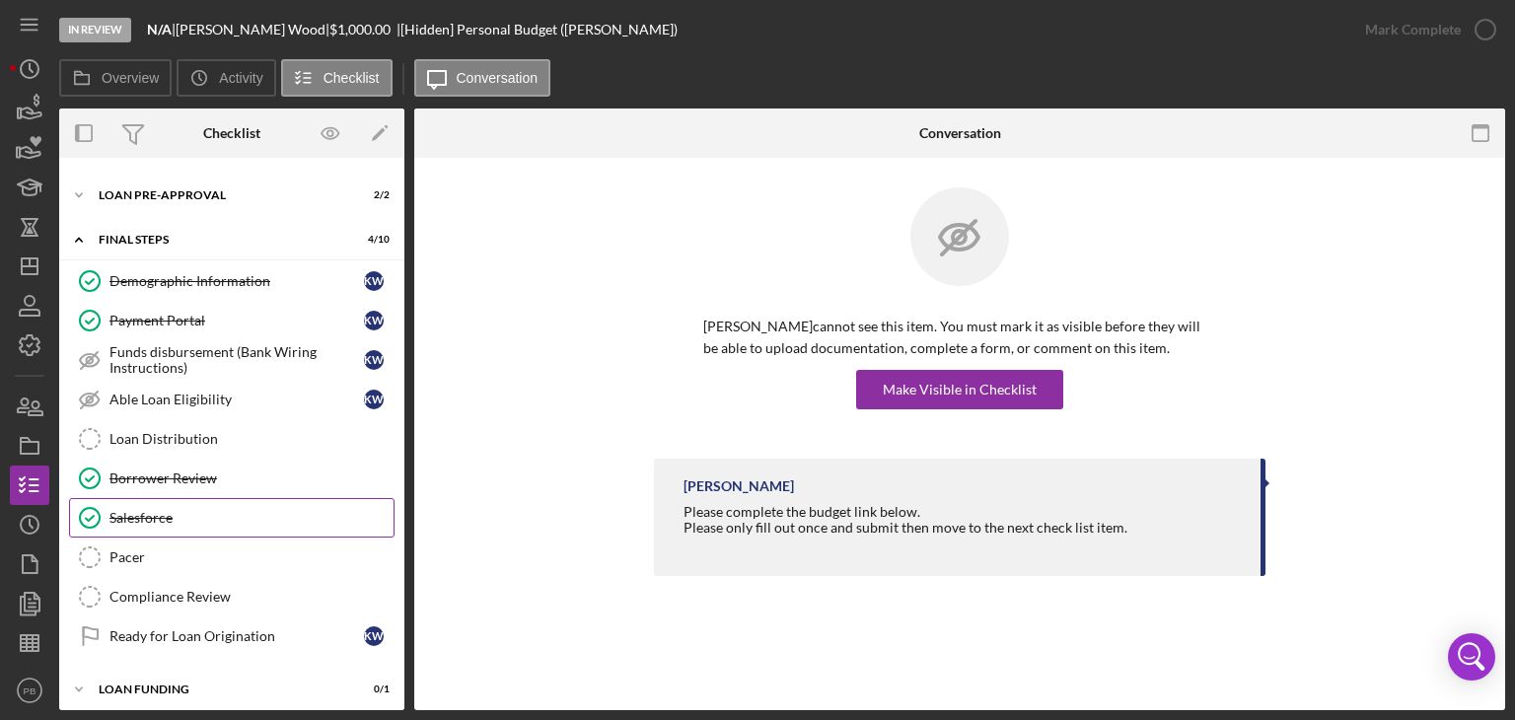
click at [160, 510] on div "Salesforce" at bounding box center [251, 518] width 284 height 16
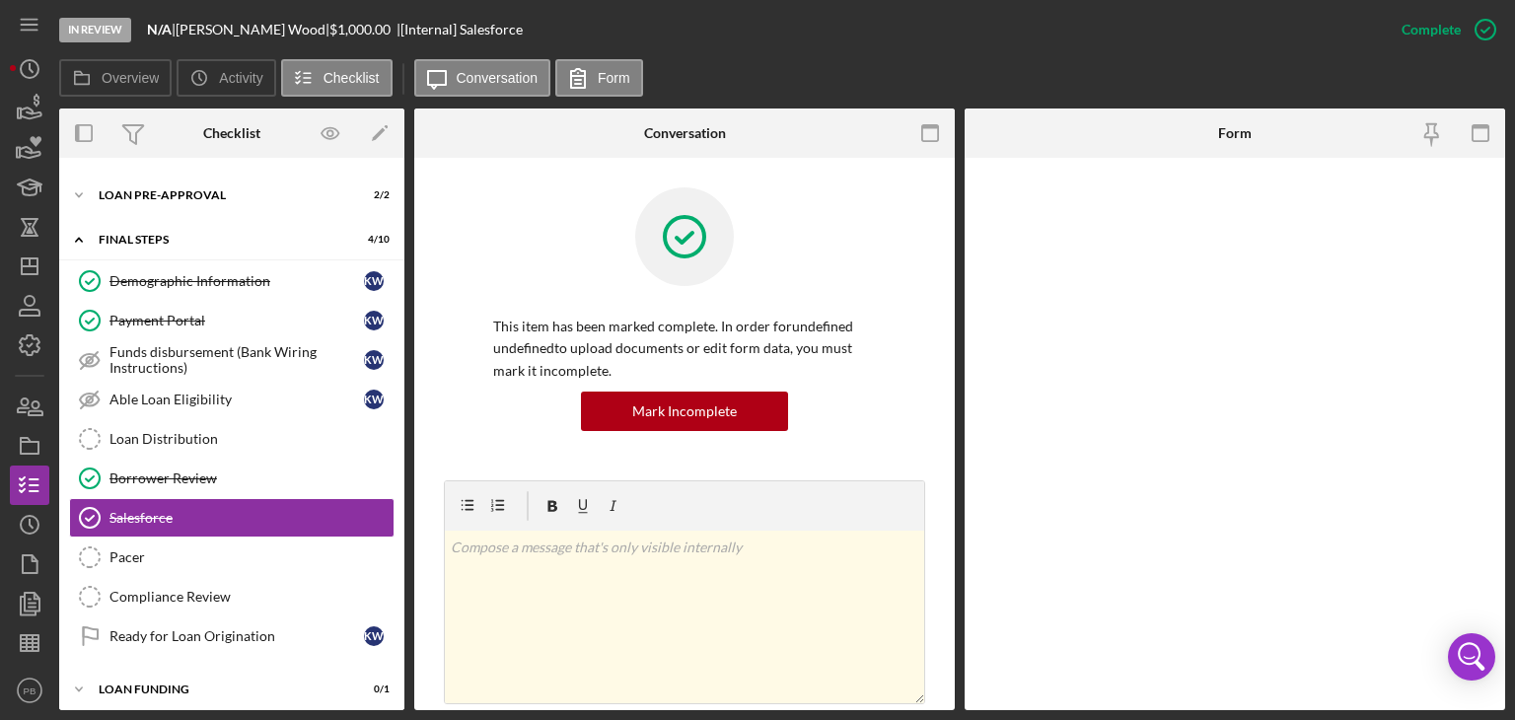
scroll to position [620, 0]
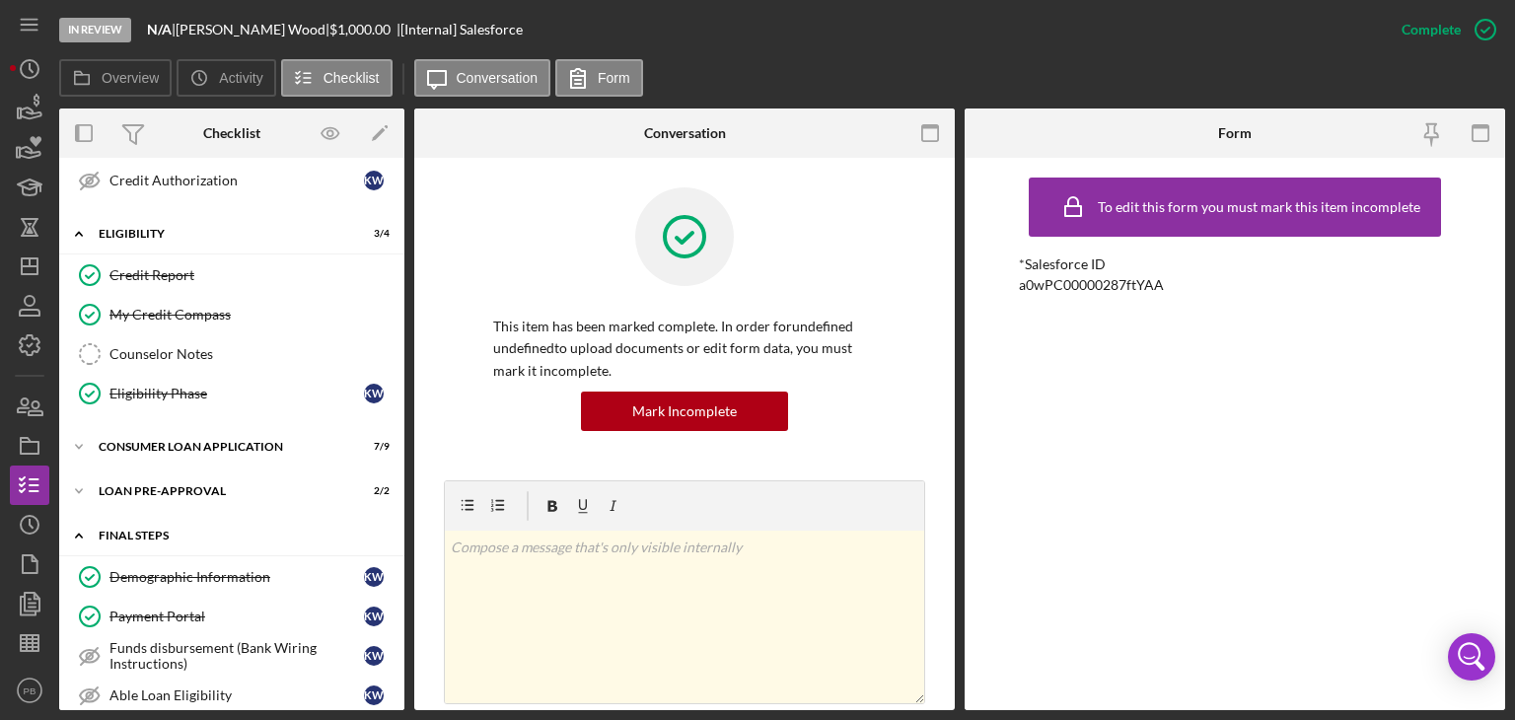
click at [149, 536] on div "Icon/Expander FINAL STEPS 4 / 10" at bounding box center [231, 536] width 345 height 40
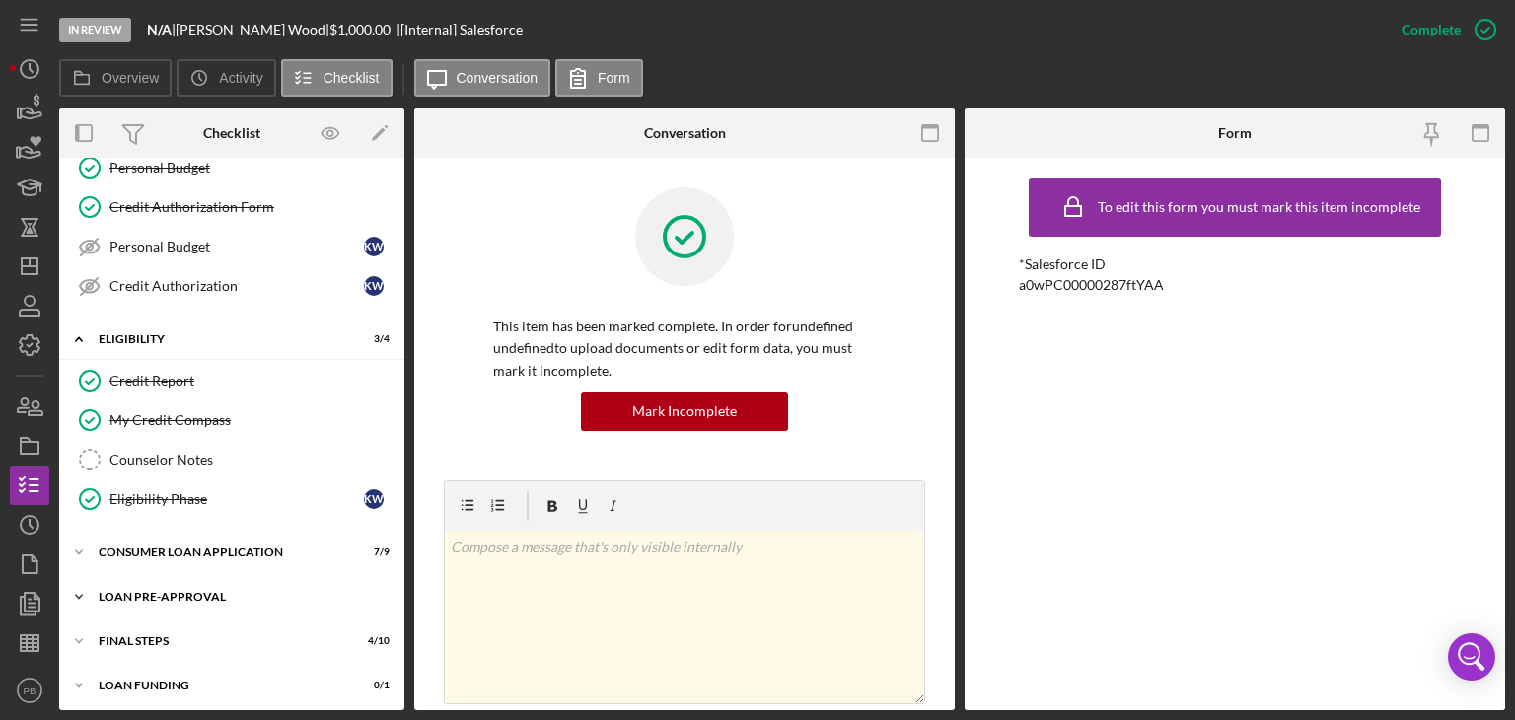
click at [159, 591] on div "Loan Pre-Approval" at bounding box center [239, 597] width 281 height 12
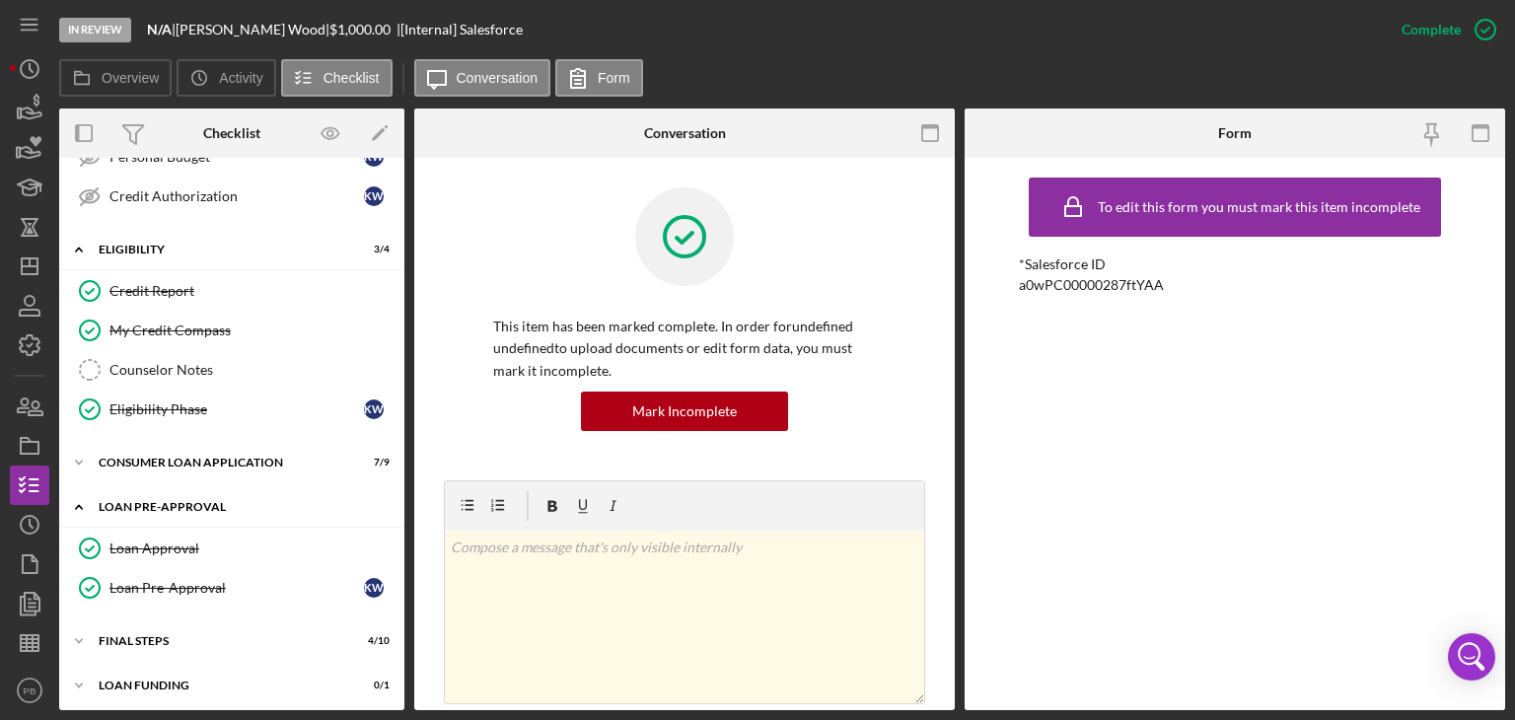
click at [149, 494] on div "Icon/Expander Loan Pre-Approval 2 / 2" at bounding box center [231, 507] width 345 height 40
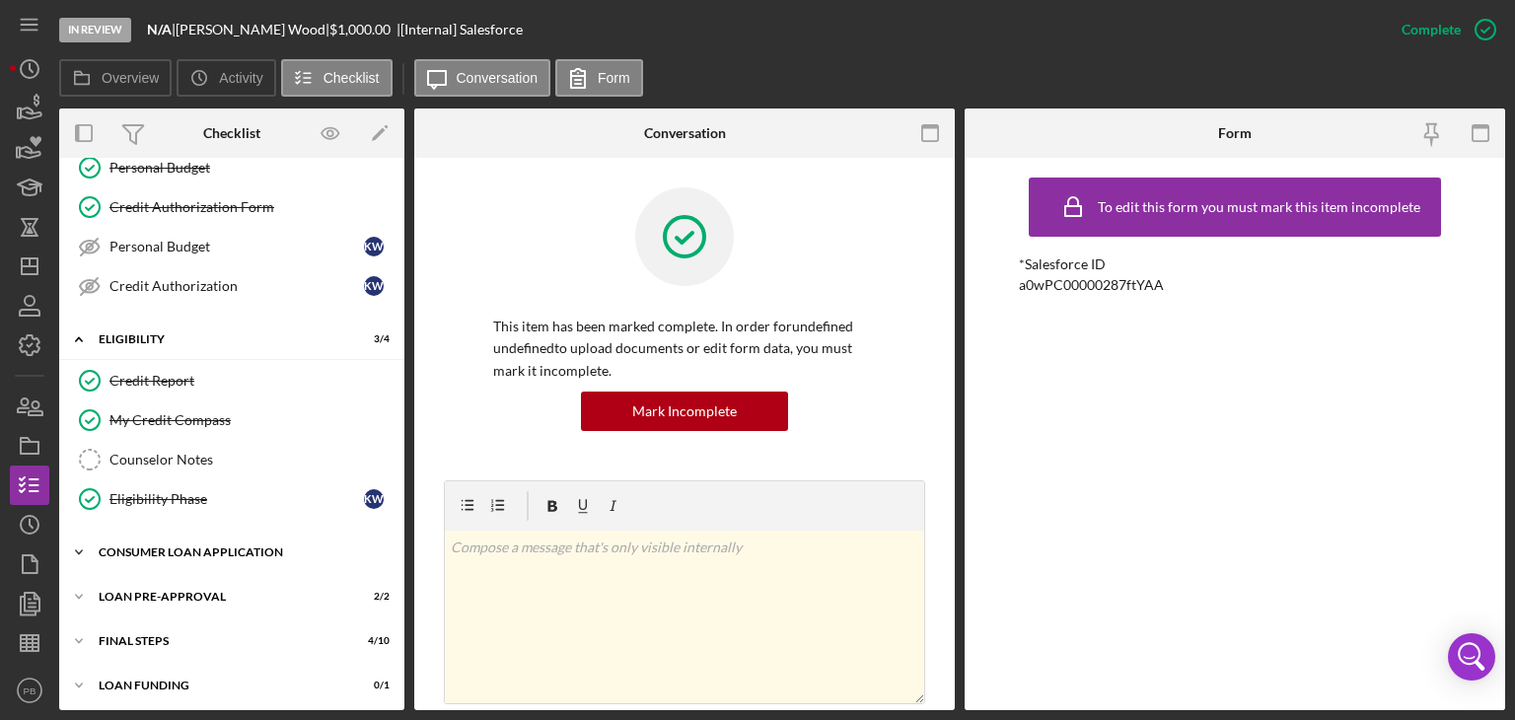
click at [141, 549] on div "Consumer Loan Application" at bounding box center [239, 553] width 281 height 12
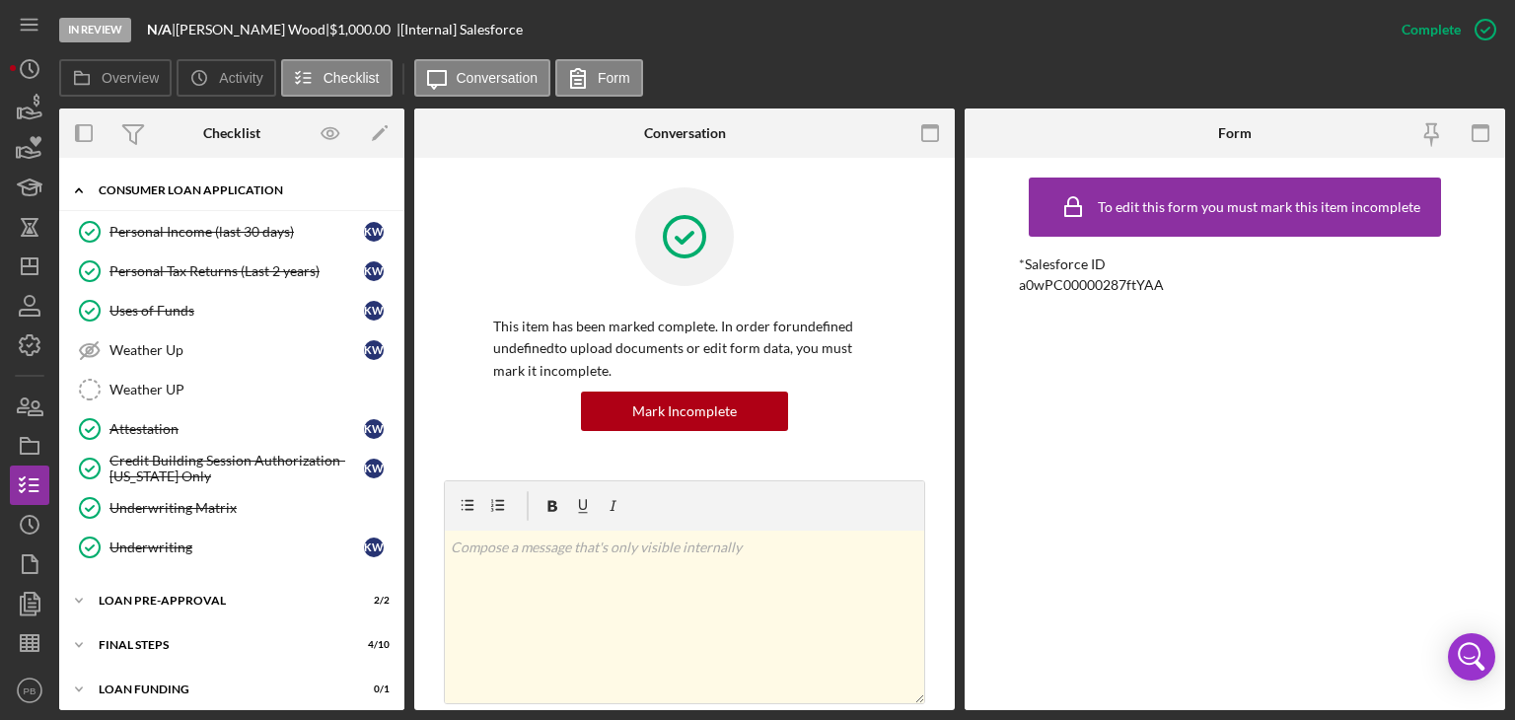
scroll to position [185, 0]
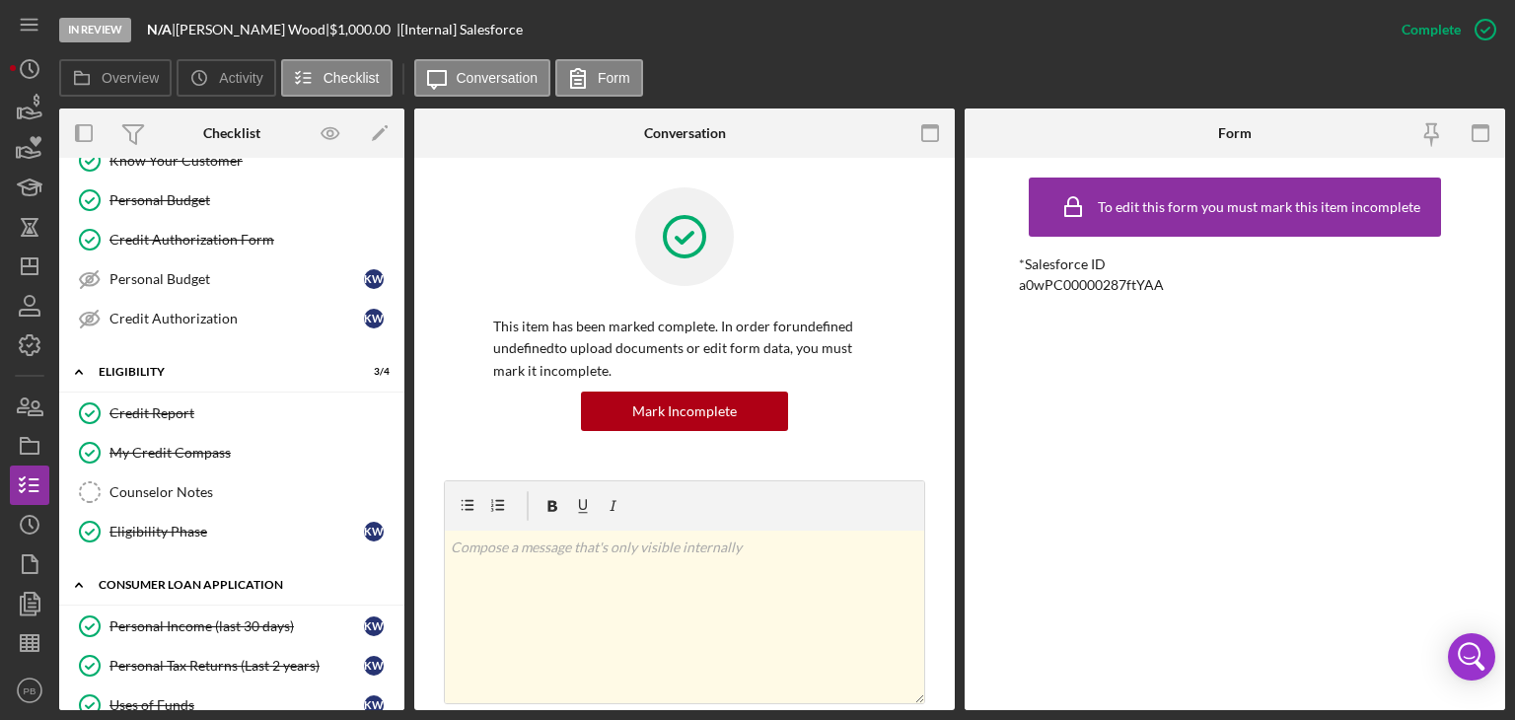
click at [143, 579] on div "Consumer Loan Application" at bounding box center [239, 585] width 281 height 12
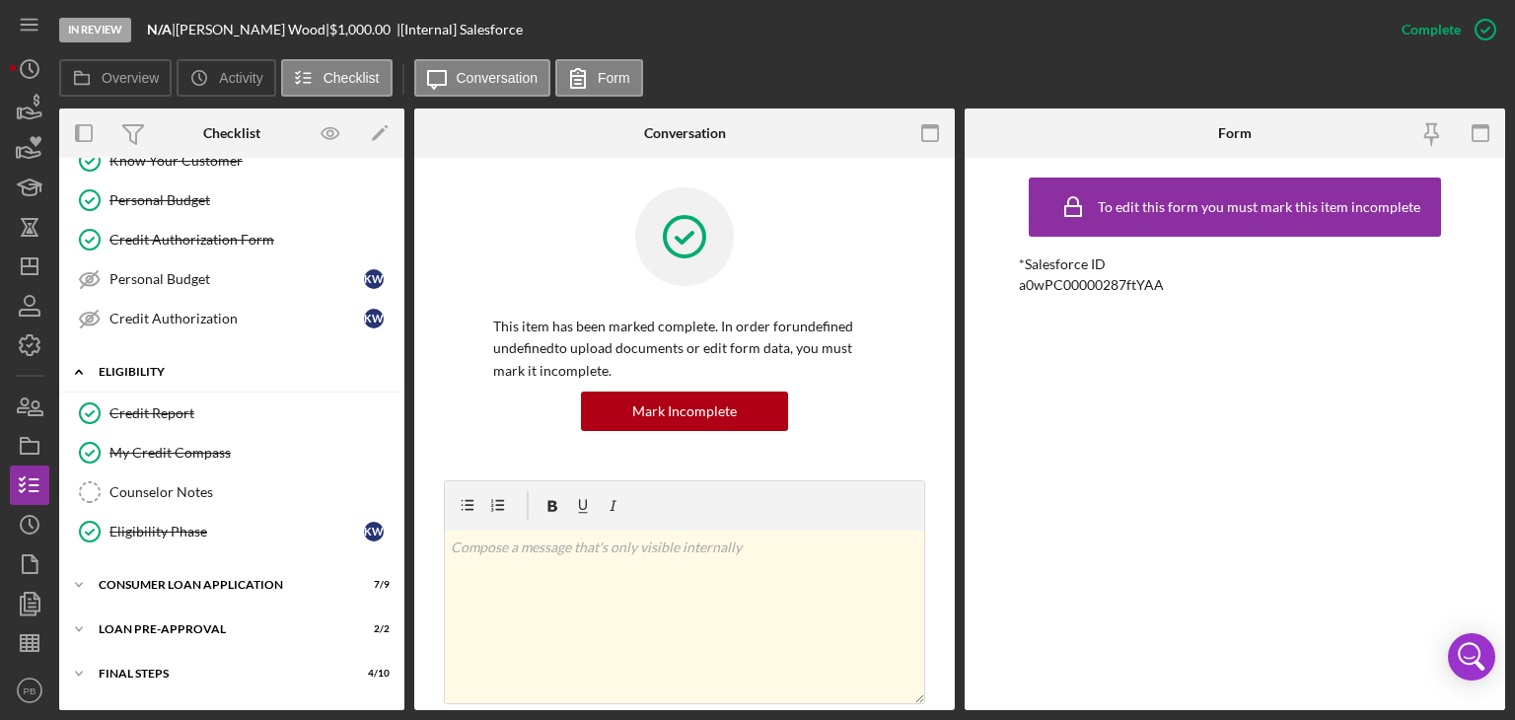
click at [144, 373] on div "Icon/Expander Eligibility 3 / 4" at bounding box center [231, 372] width 345 height 40
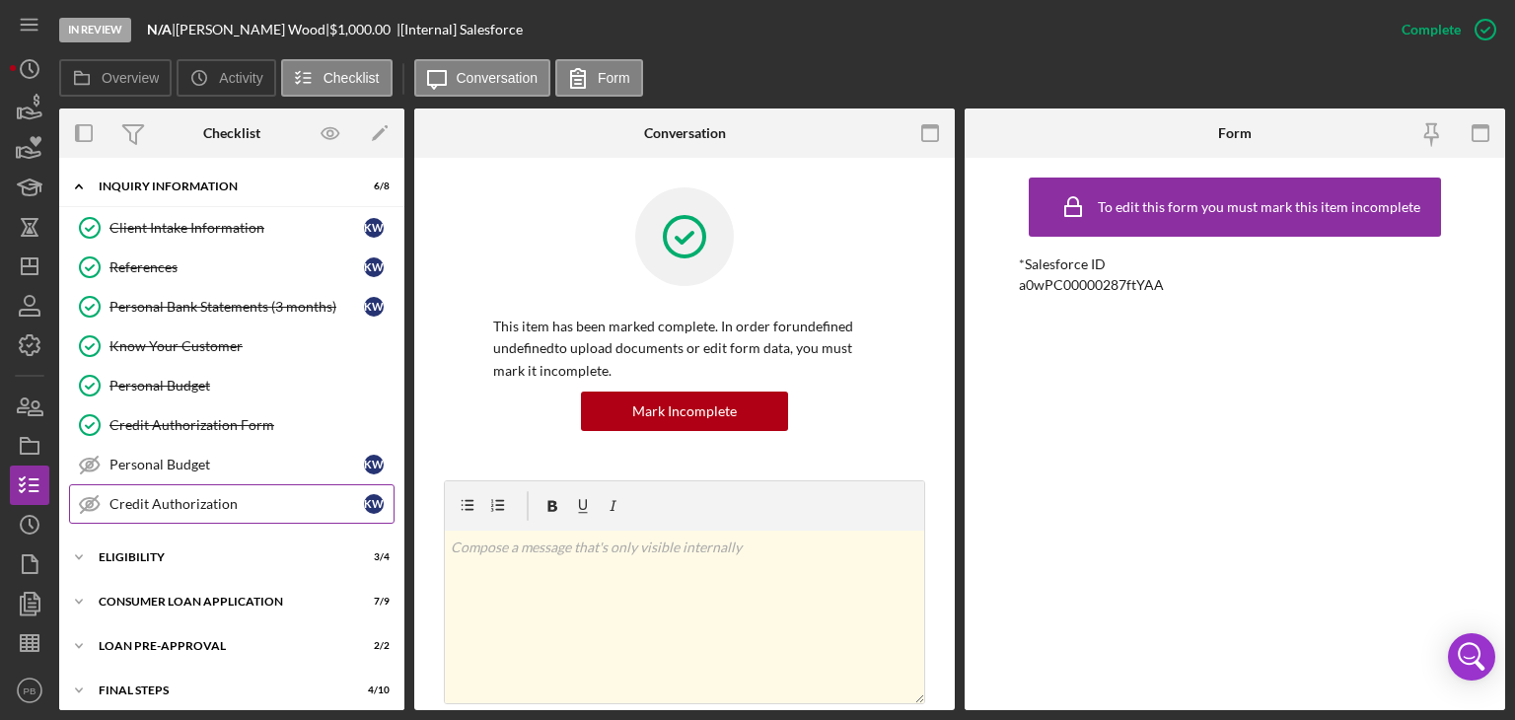
scroll to position [51, 0]
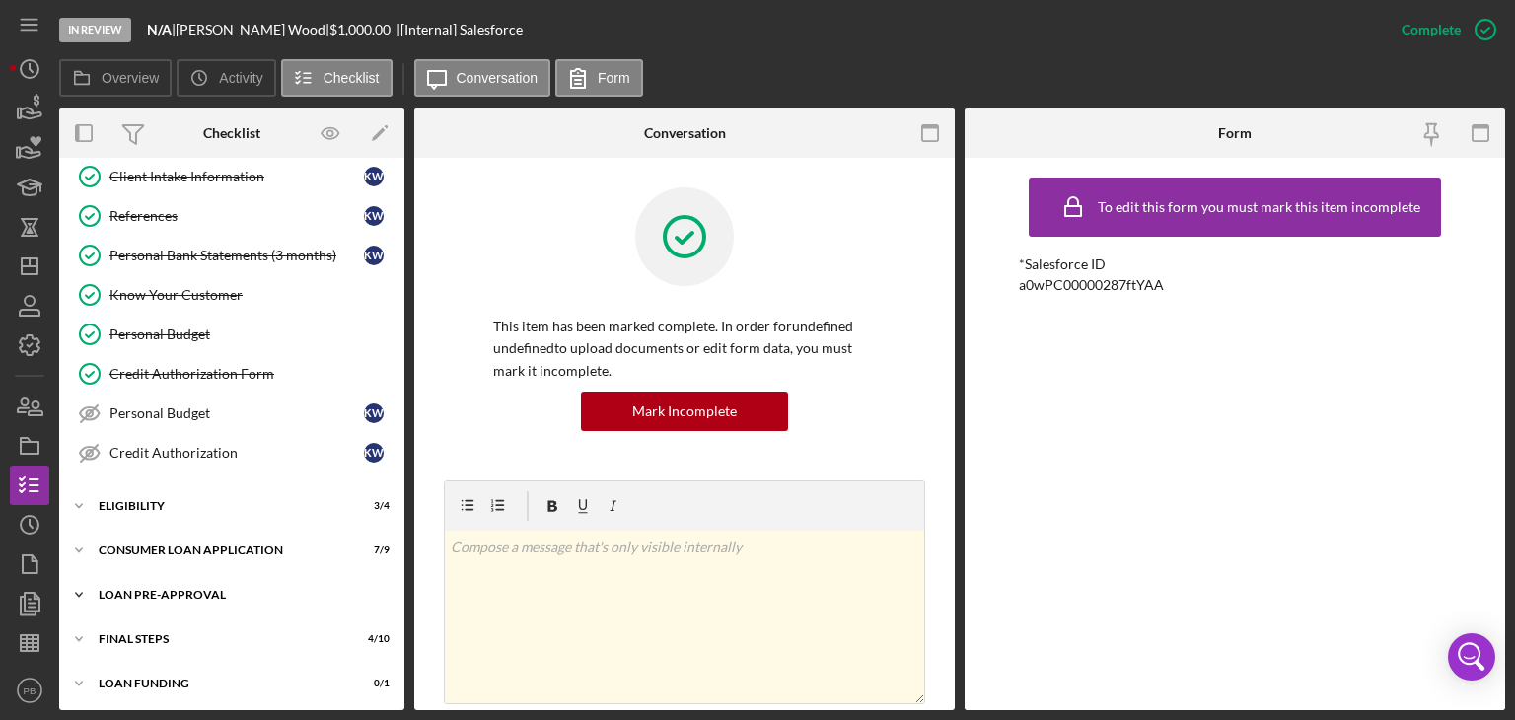
click at [174, 579] on div "Icon/Expander Loan Pre-Approval 2 / 2" at bounding box center [231, 594] width 345 height 39
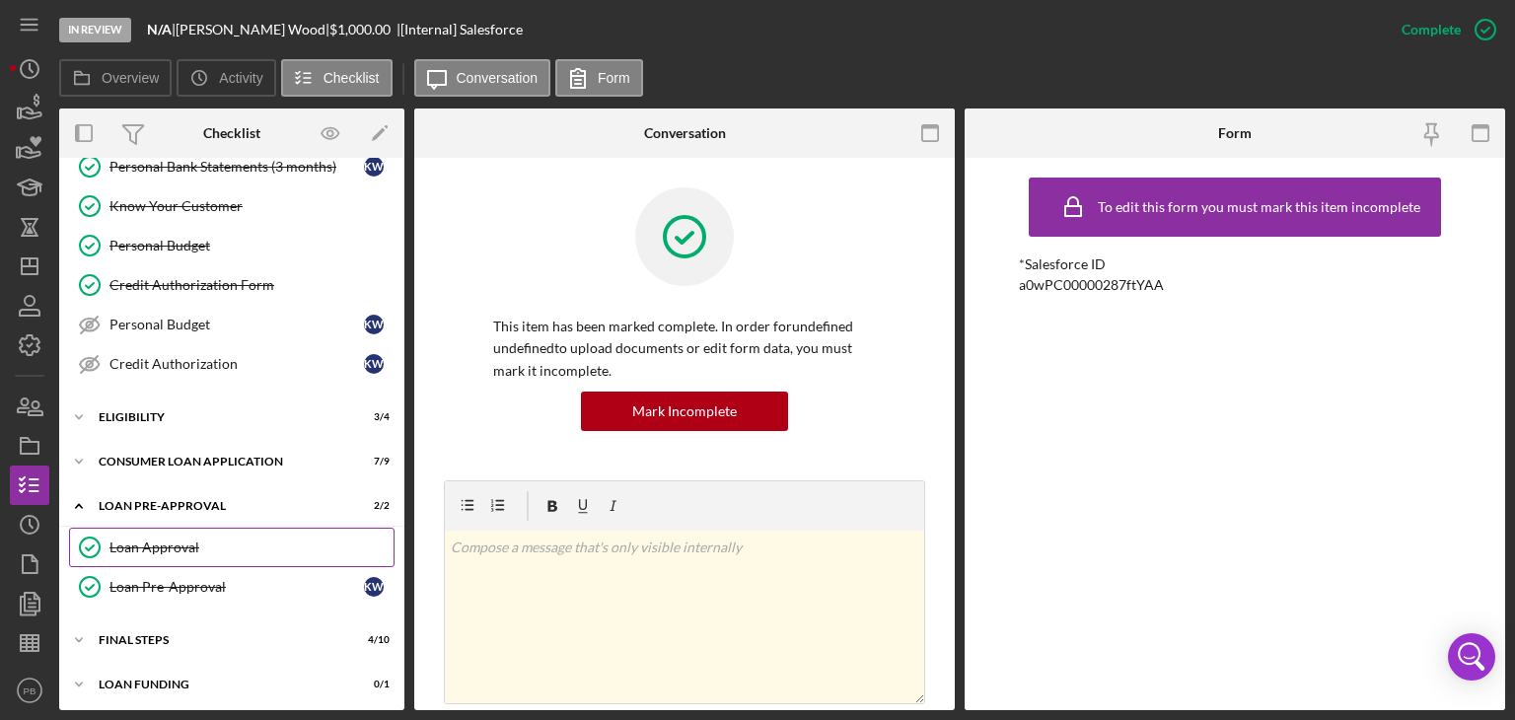
click at [167, 550] on div "Loan Approval" at bounding box center [251, 548] width 284 height 16
